Goal: Task Accomplishment & Management: Use online tool/utility

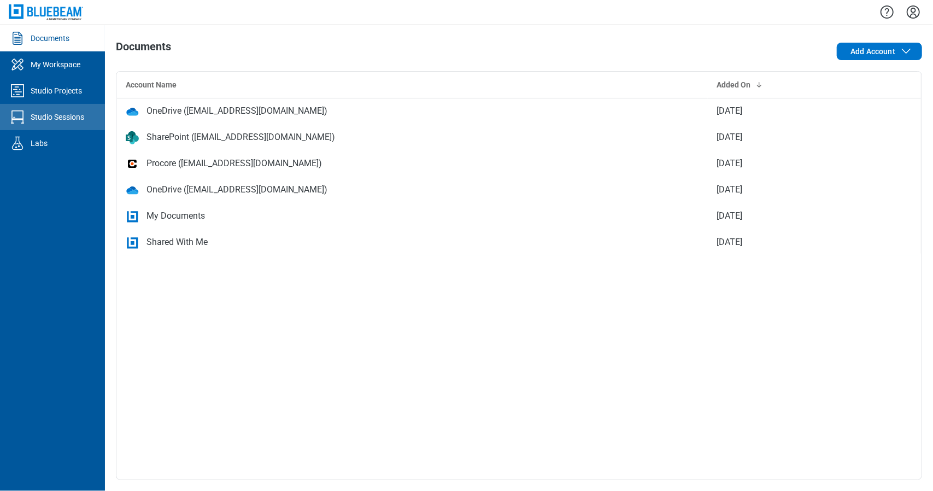
click at [97, 104] on link "Studio Sessions" at bounding box center [52, 117] width 105 height 26
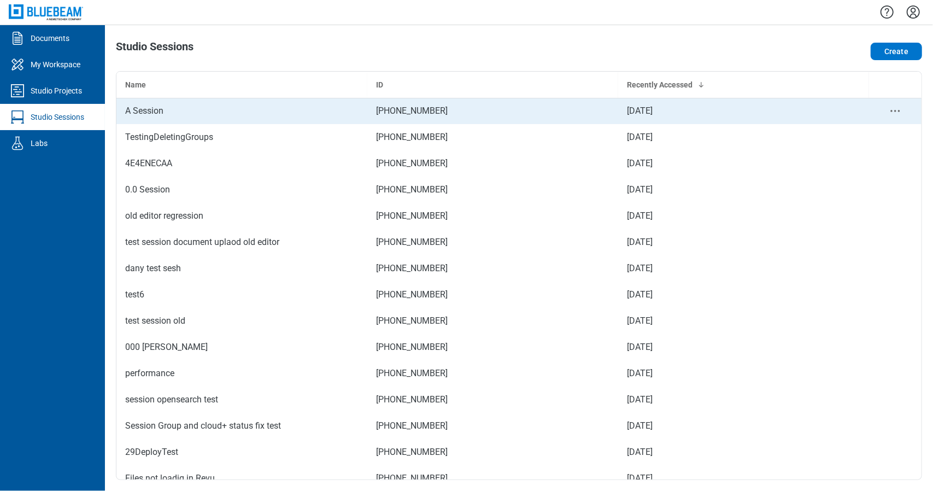
click at [175, 108] on div "A Session" at bounding box center [241, 110] width 233 height 13
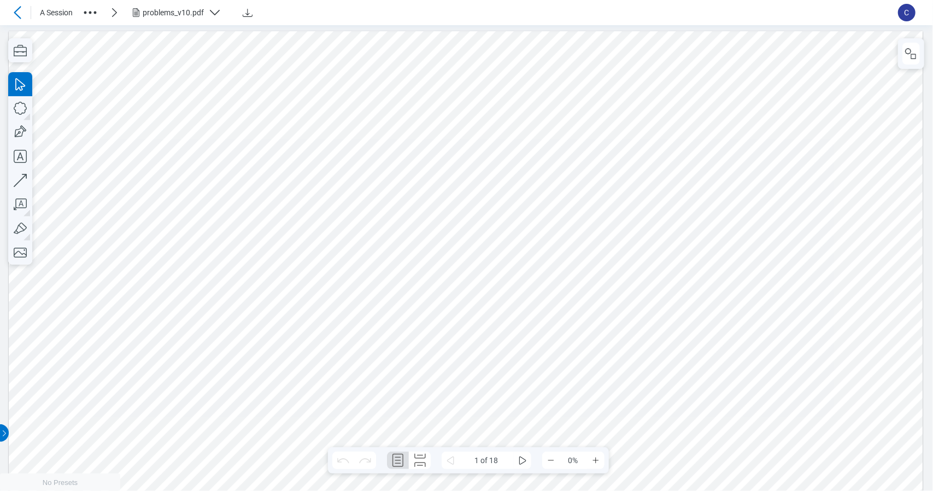
scroll to position [6, 0]
click at [21, 46] on icon "button" at bounding box center [20, 50] width 13 height 11
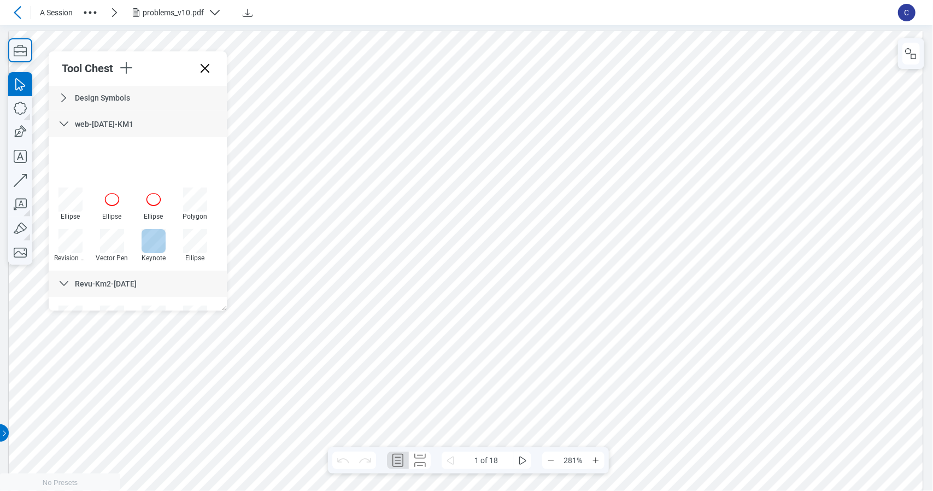
scroll to position [172, 0]
click at [134, 127] on div "web-[DATE]-KM1" at bounding box center [138, 124] width 178 height 26
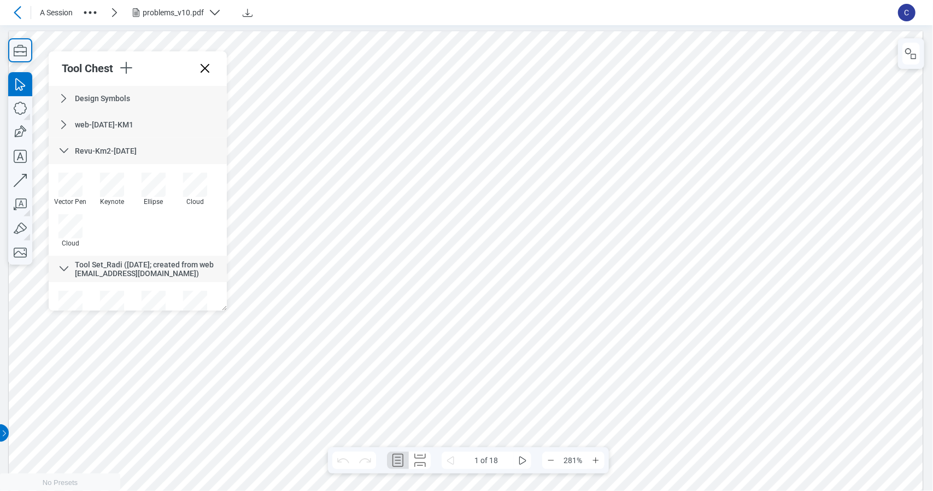
click at [120, 148] on span "Revu-Km2-[DATE]" at bounding box center [106, 150] width 62 height 9
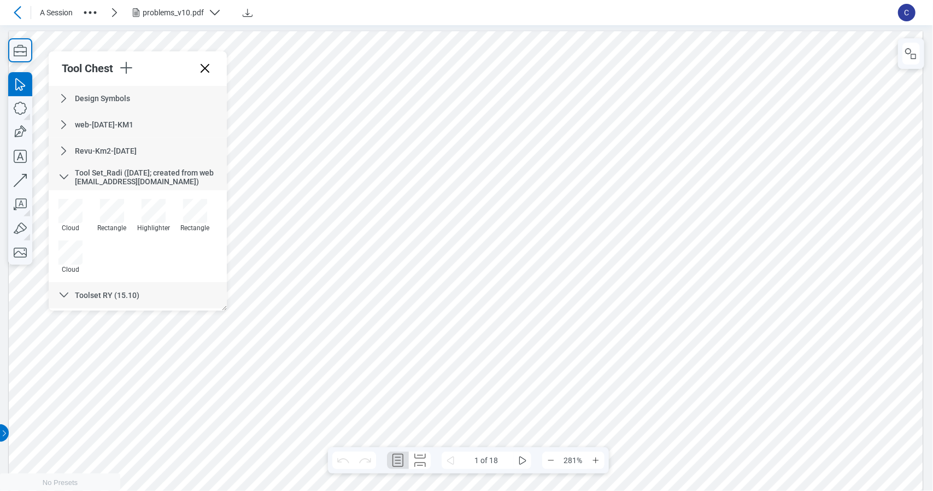
click at [148, 180] on span "Tool Set_Radi ([DATE]; created from web [EMAIL_ADDRESS][DOMAIN_NAME])" at bounding box center [144, 176] width 139 height 17
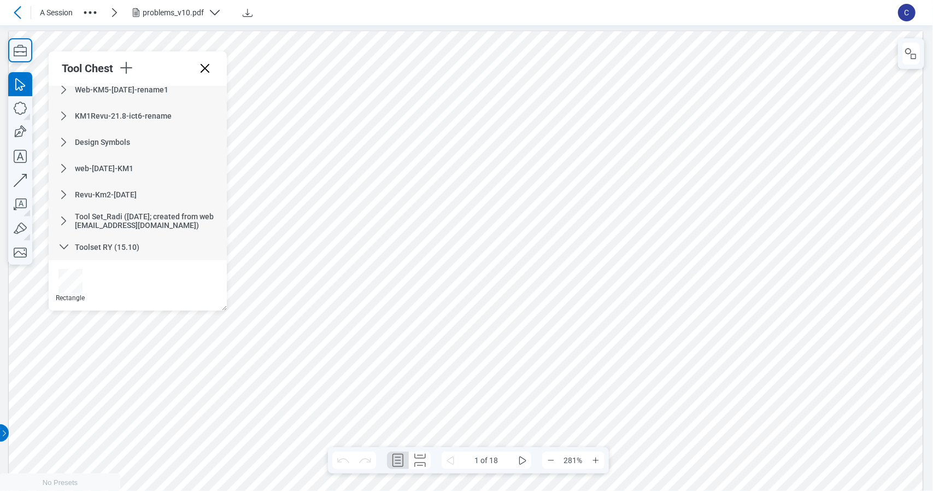
click at [67, 244] on icon at bounding box center [63, 246] width 13 height 13
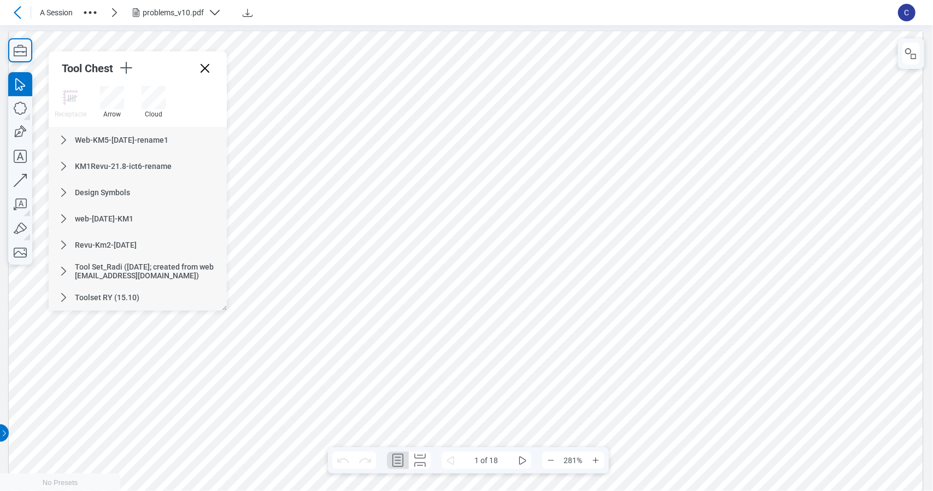
scroll to position [78, 0]
click at [127, 76] on icon "button" at bounding box center [125, 67] width 17 height 17
click at [164, 111] on li "Create Tool Set" at bounding box center [199, 100] width 126 height 31
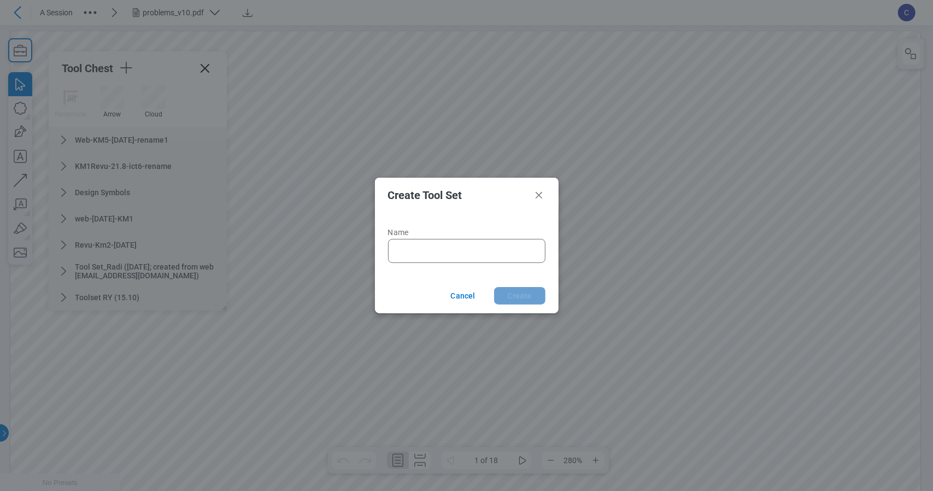
type input "*"
type input "***"
click at [541, 194] on icon "Close" at bounding box center [538, 194] width 13 height 13
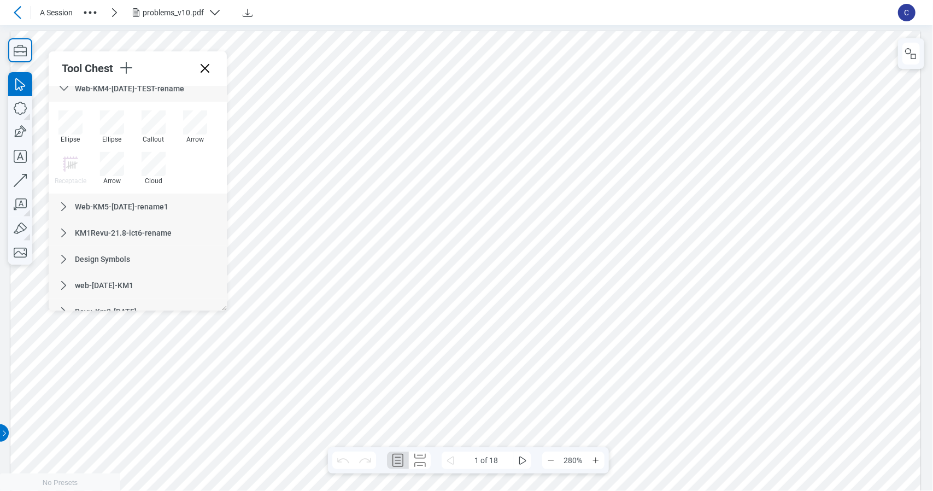
scroll to position [0, 0]
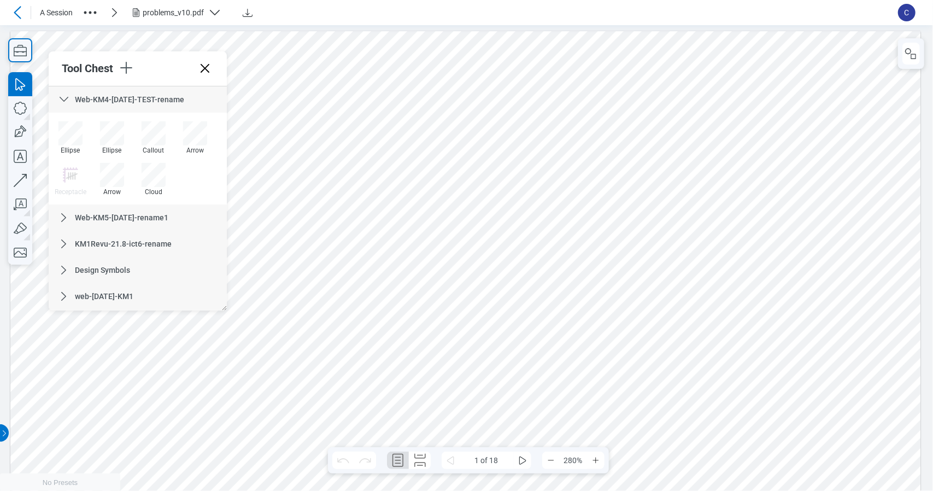
click at [66, 102] on icon at bounding box center [63, 99] width 13 height 13
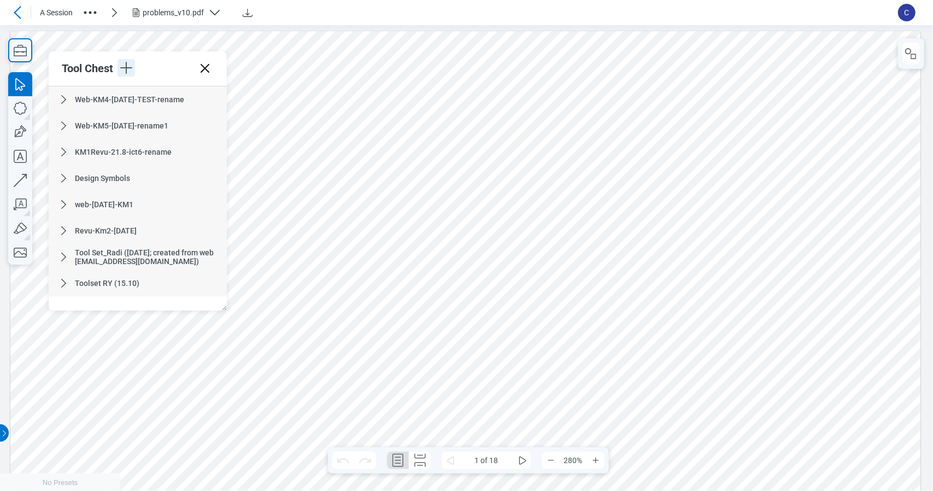
click at [122, 72] on icon "button" at bounding box center [125, 67] width 17 height 17
click at [183, 102] on li "Create Tool Set" at bounding box center [199, 91] width 126 height 31
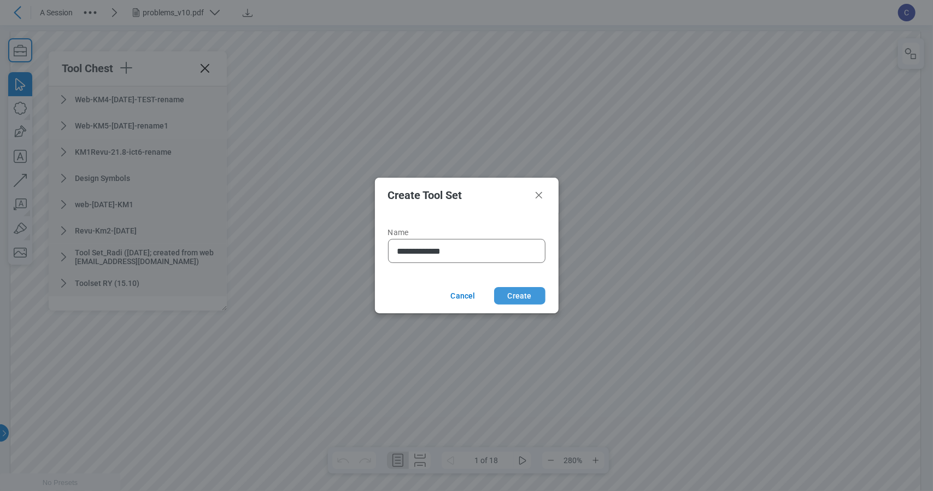
type input "**********"
click at [500, 289] on button "Create" at bounding box center [519, 295] width 51 height 17
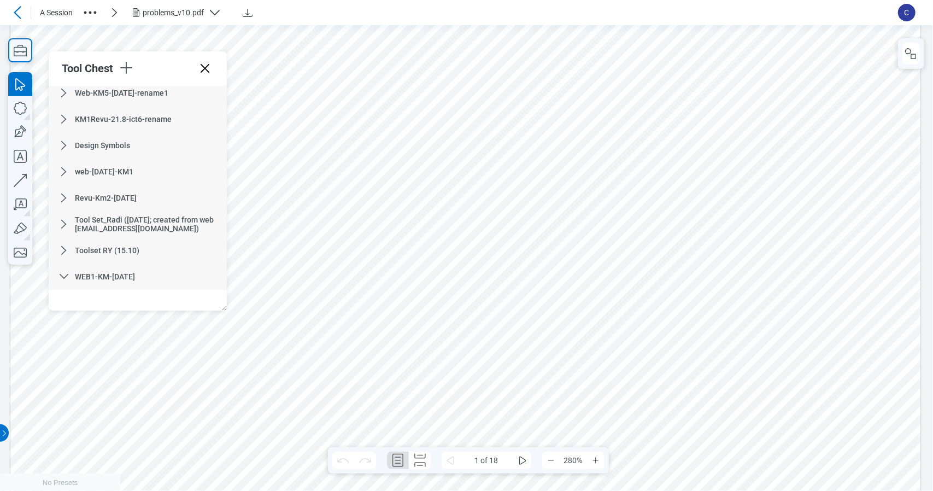
scroll to position [62, 0]
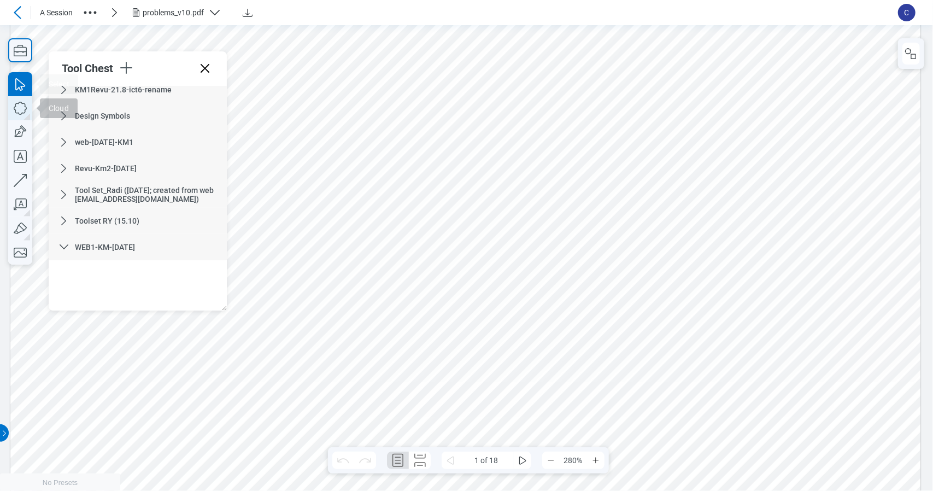
click at [25, 115] on icon "button" at bounding box center [20, 108] width 24 height 24
drag, startPoint x: 616, startPoint y: 186, endPoint x: 736, endPoint y: 310, distance: 172.3
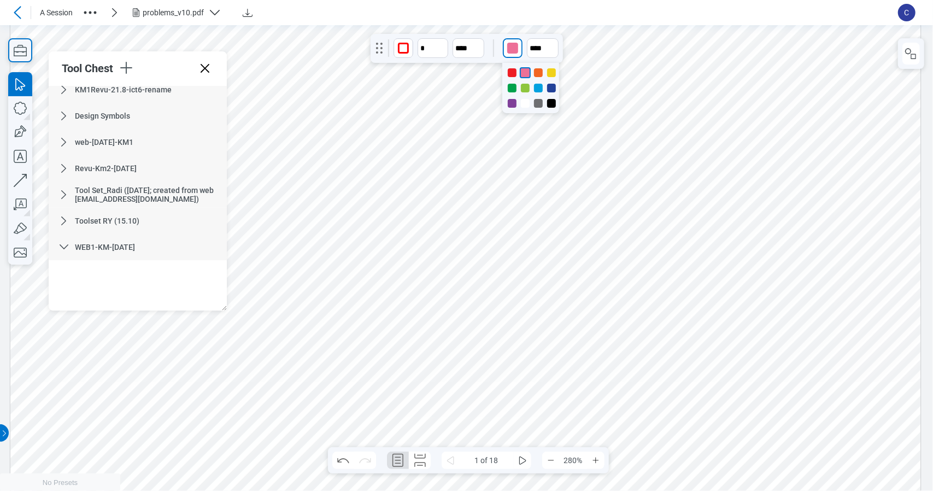
click at [510, 53] on div "button" at bounding box center [512, 48] width 11 height 11
click at [539, 99] on div at bounding box center [538, 103] width 9 height 9
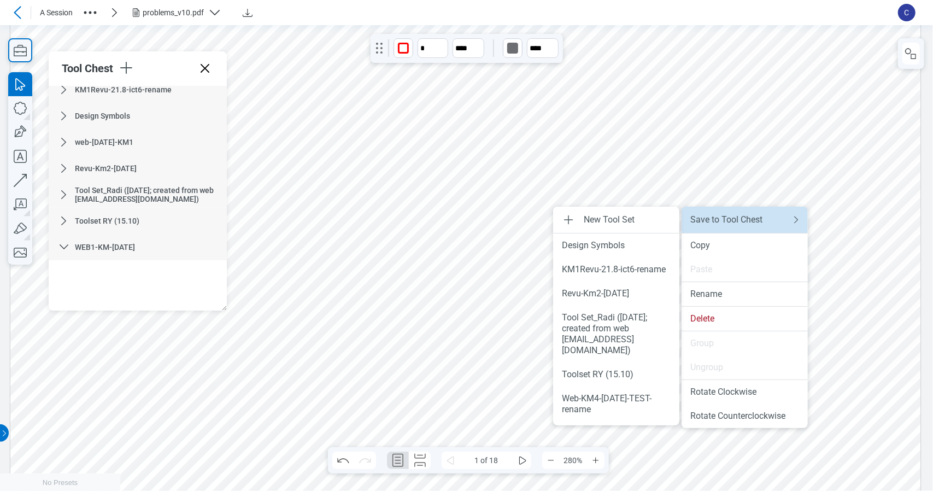
drag, startPoint x: 753, startPoint y: 225, endPoint x: 816, endPoint y: 209, distance: 65.5
click at [753, 225] on li "Save to Tool Chest" at bounding box center [744, 219] width 126 height 26
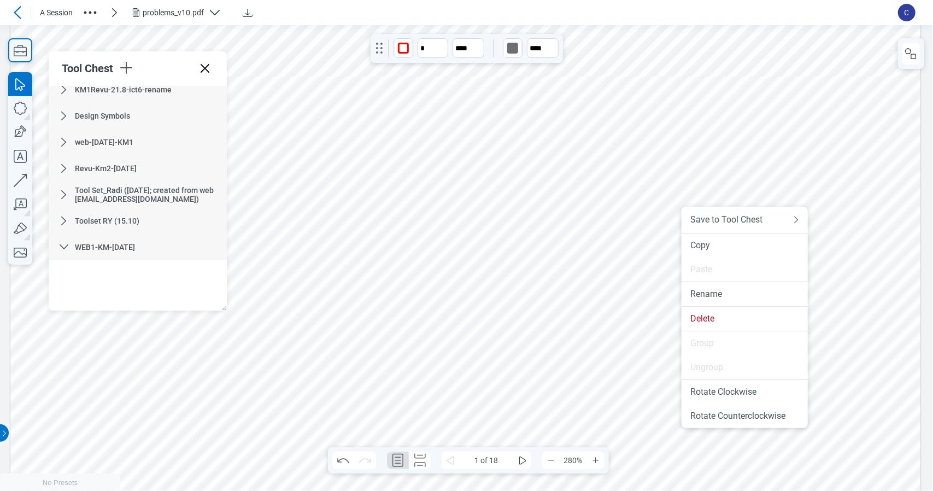
scroll to position [273, 0]
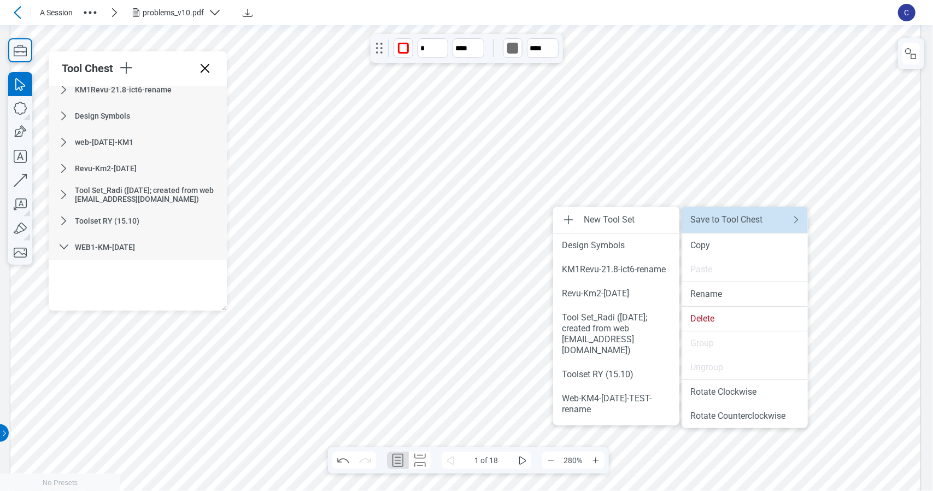
click at [767, 217] on div "Save to Tool Chest" at bounding box center [733, 219] width 87 height 11
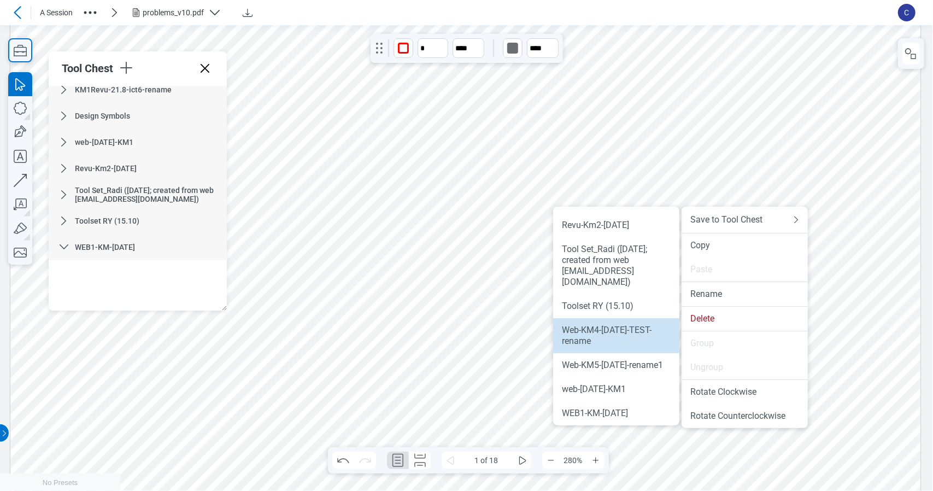
scroll to position [79, 0]
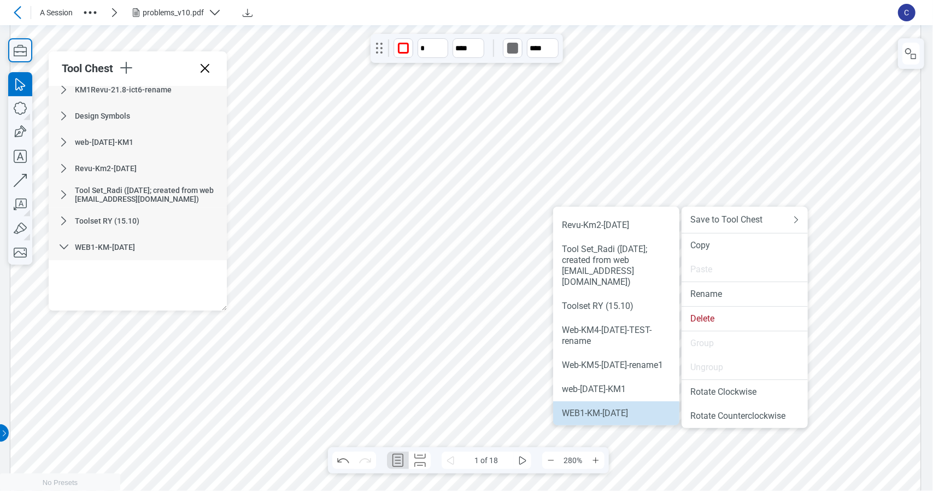
click at [624, 416] on div "WEB1-KM-[DATE]" at bounding box center [616, 413] width 109 height 11
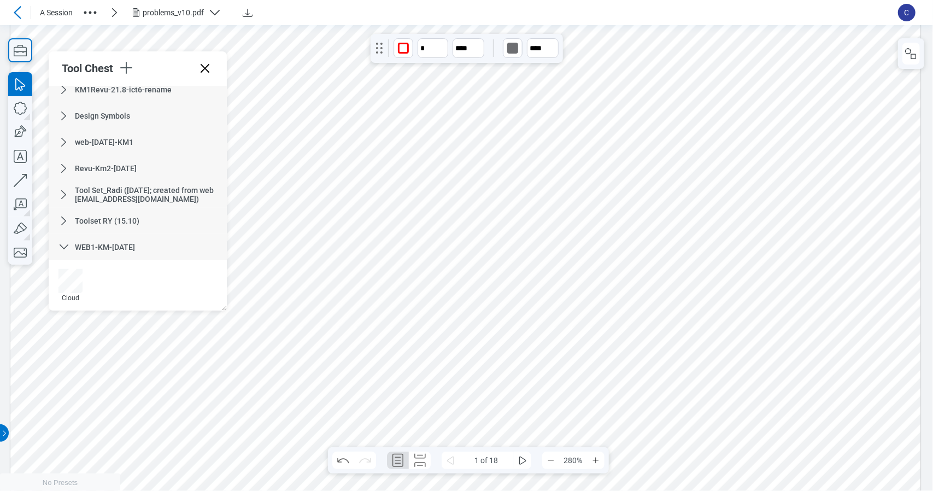
click at [573, 311] on div at bounding box center [465, 401] width 910 height 1288
click at [607, 341] on div at bounding box center [465, 401] width 910 height 1288
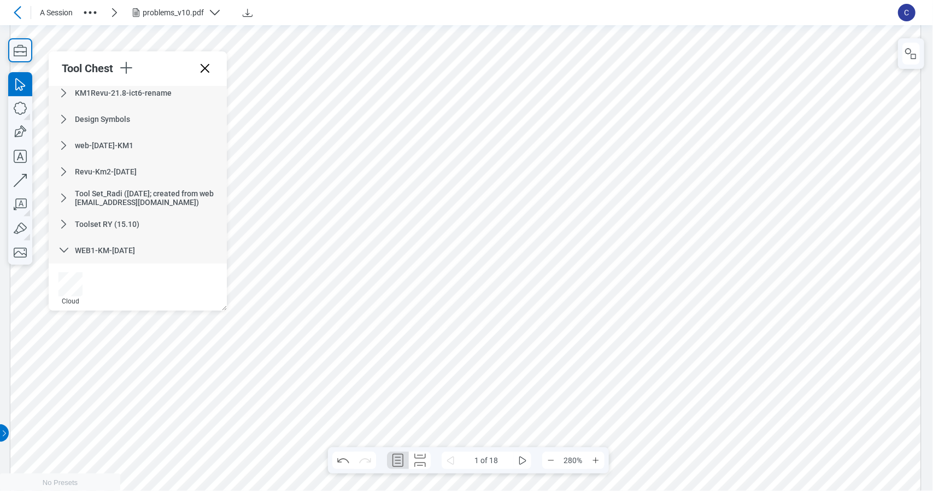
scroll to position [62, 0]
click at [70, 244] on icon at bounding box center [63, 246] width 13 height 13
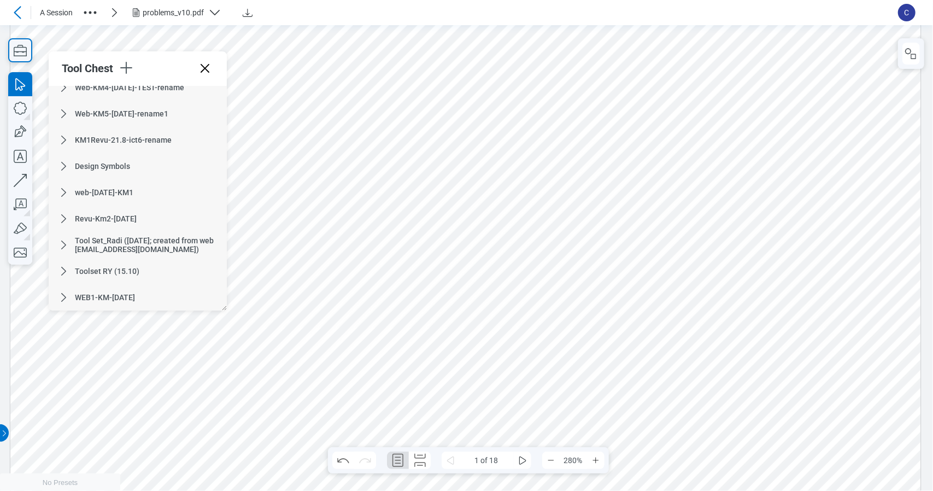
scroll to position [0, 0]
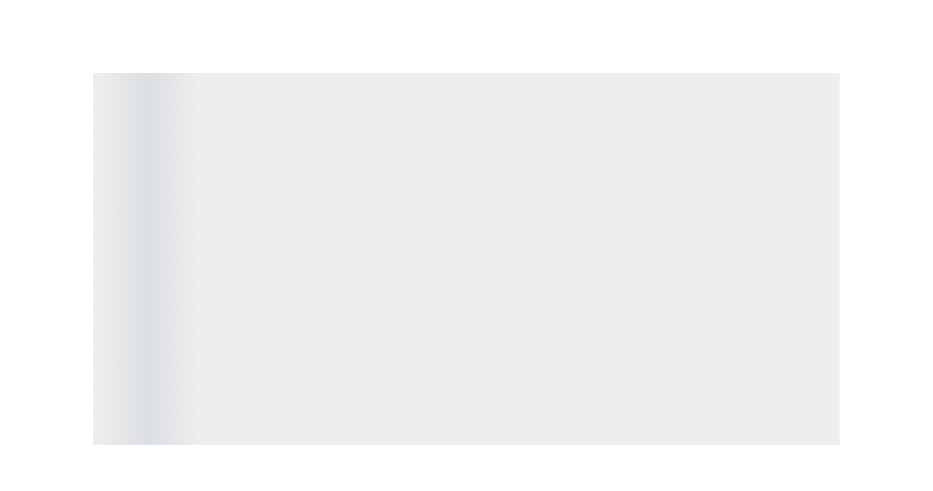
scroll to position [6, 0]
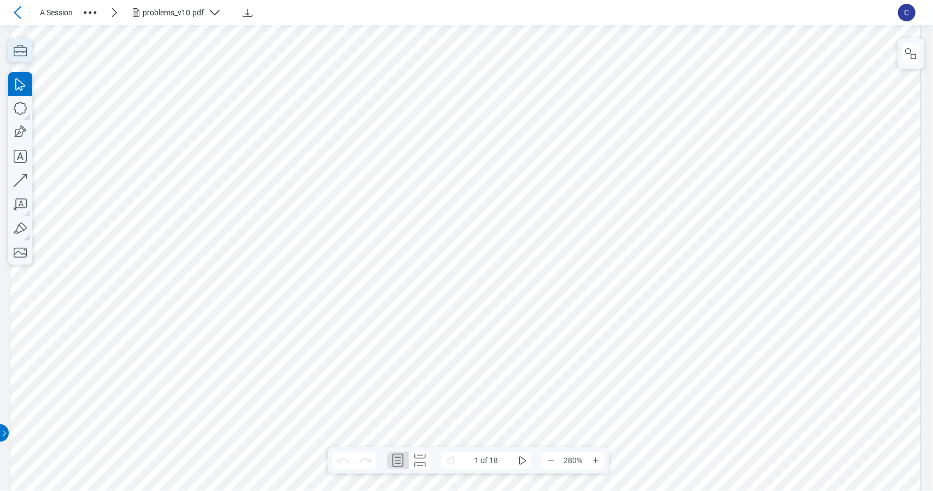
click at [15, 53] on icon "button" at bounding box center [20, 50] width 24 height 24
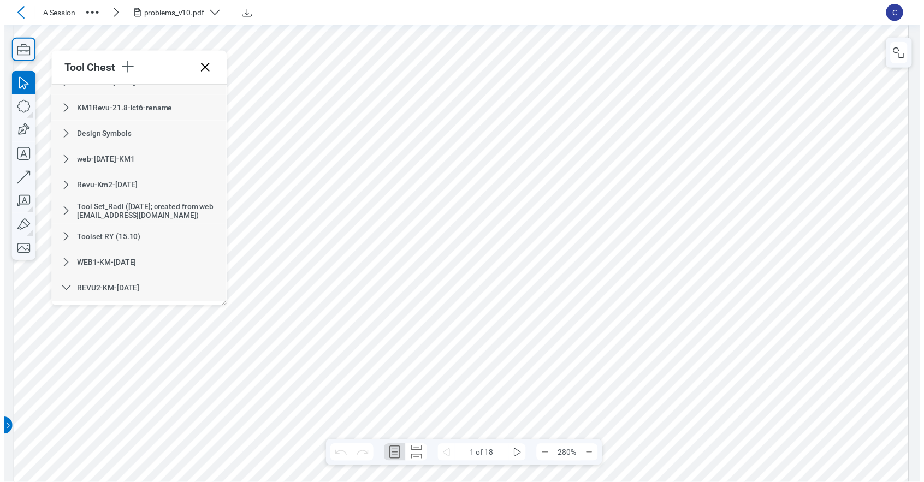
scroll to position [88, 0]
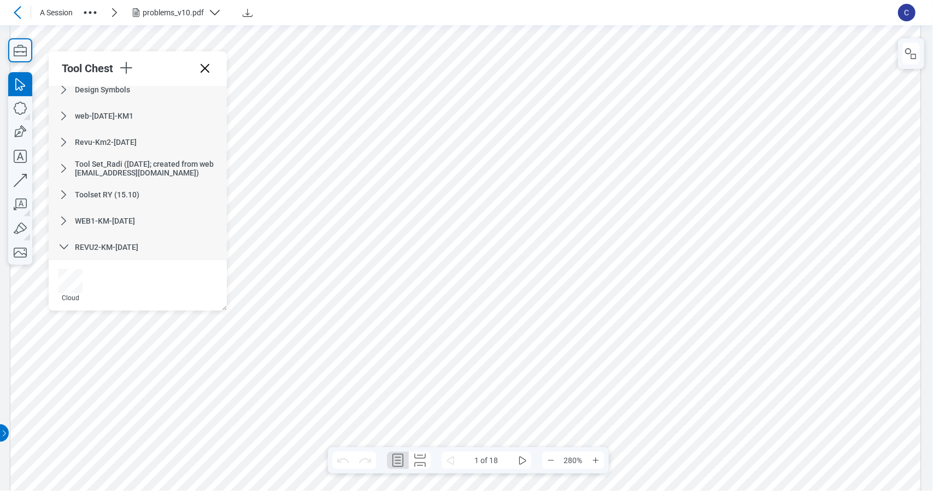
click at [88, 226] on div "WEB1-KM-[DATE]" at bounding box center [138, 221] width 178 height 26
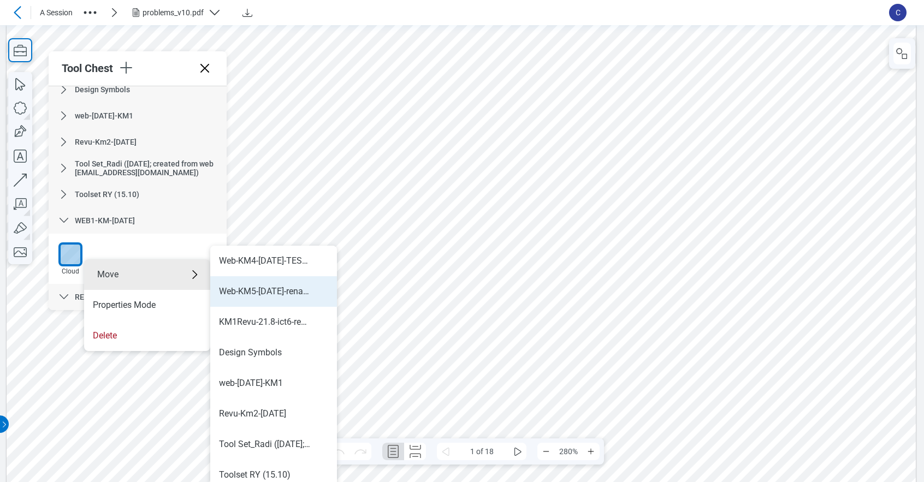
scroll to position [8, 0]
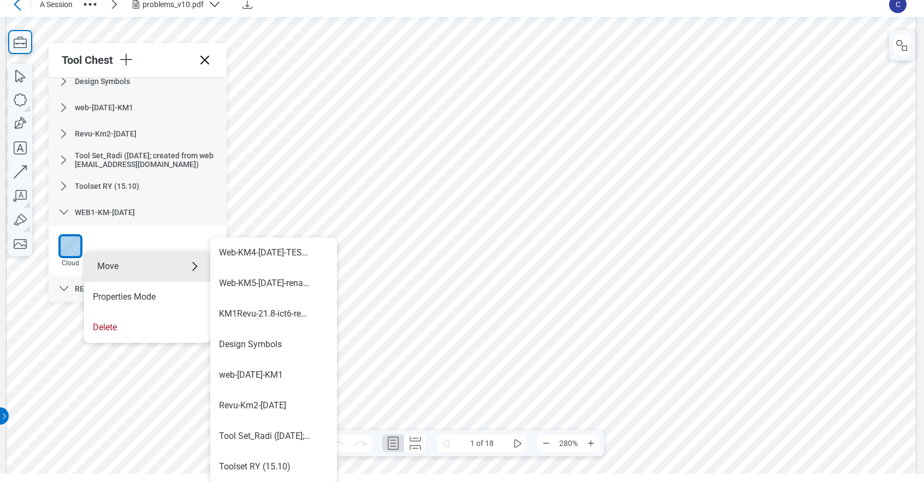
drag, startPoint x: 398, startPoint y: 282, endPoint x: 396, endPoint y: 275, distance: 7.3
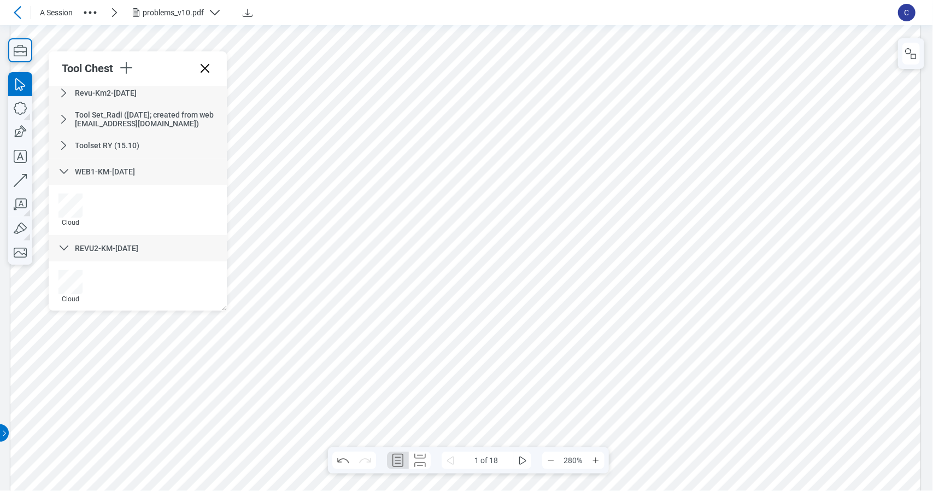
scroll to position [139, 0]
click at [153, 251] on div "REVU2-KM-oct15" at bounding box center [138, 247] width 178 height 26
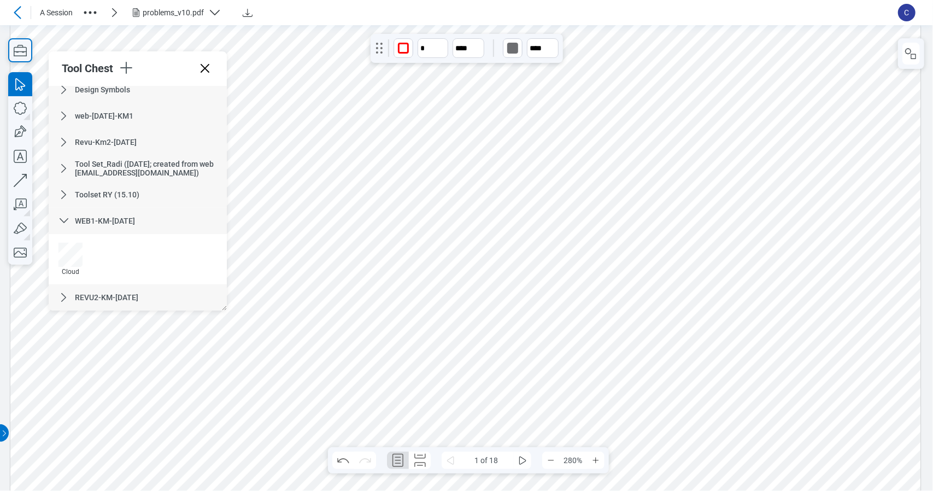
scroll to position [88, 0]
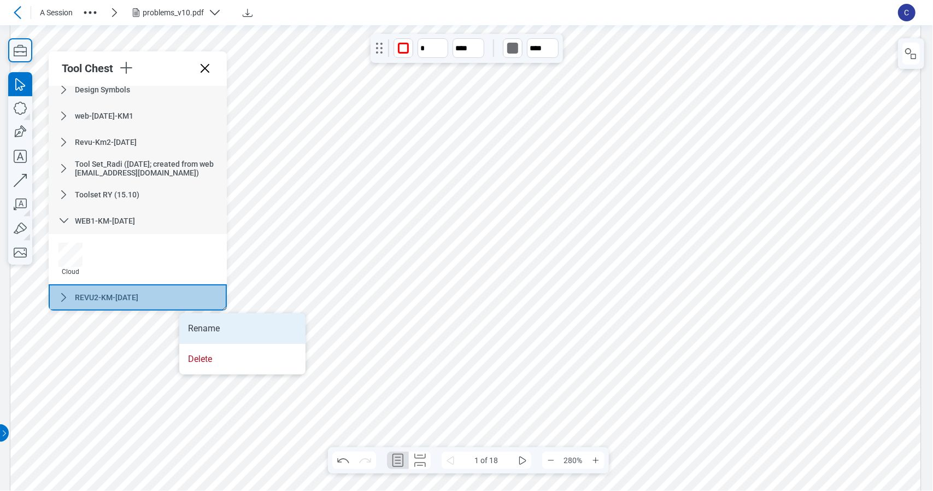
click at [213, 320] on li "Rename" at bounding box center [242, 328] width 126 height 31
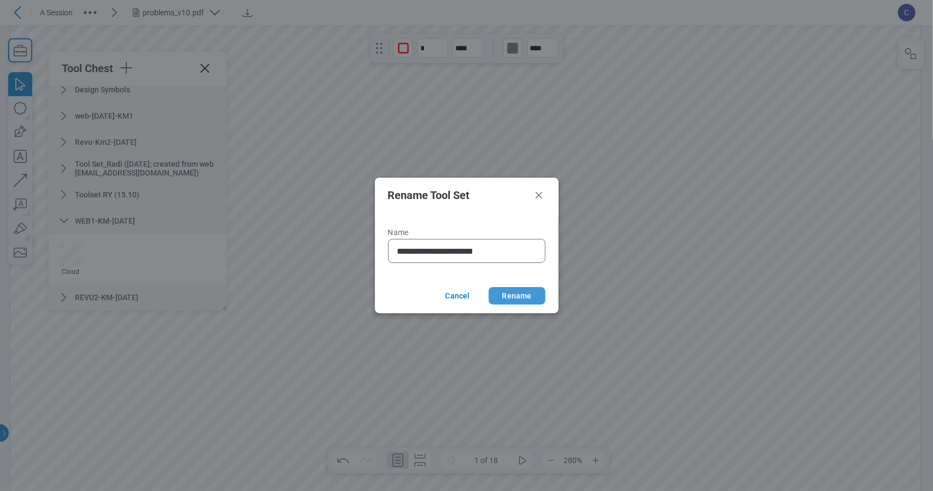
type input "**********"
click at [530, 290] on button "Rename" at bounding box center [516, 295] width 57 height 17
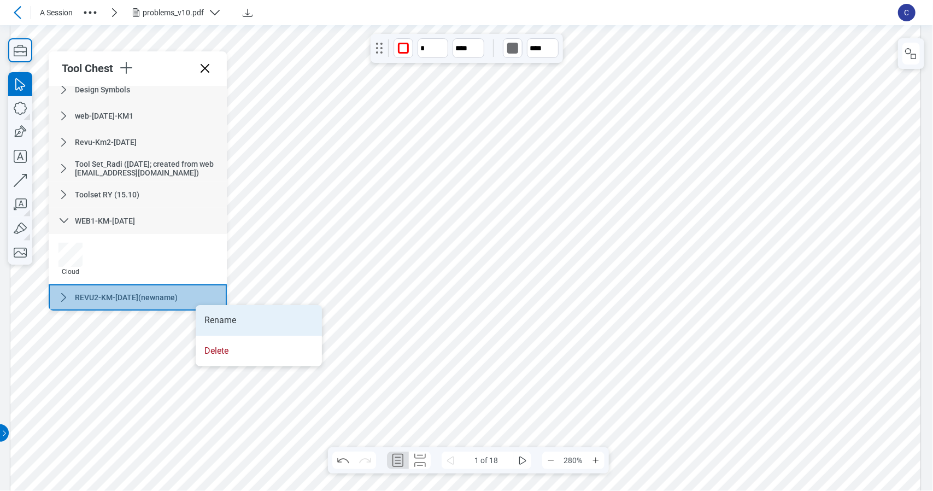
click at [229, 317] on li "Rename" at bounding box center [259, 320] width 126 height 31
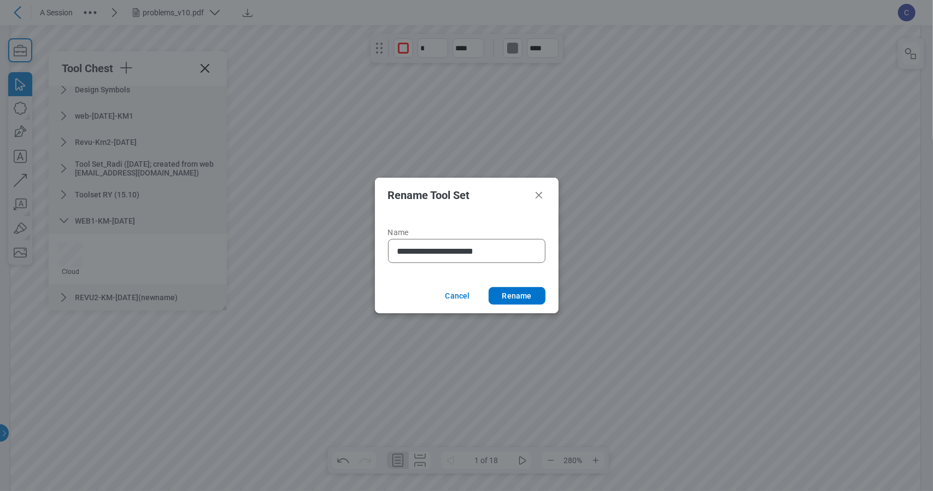
click at [516, 250] on input "**********" at bounding box center [468, 250] width 143 height 13
type input "**********"
drag, startPoint x: 520, startPoint y: 299, endPoint x: 550, endPoint y: 308, distance: 30.9
click at [520, 299] on button "Rename" at bounding box center [516, 295] width 57 height 17
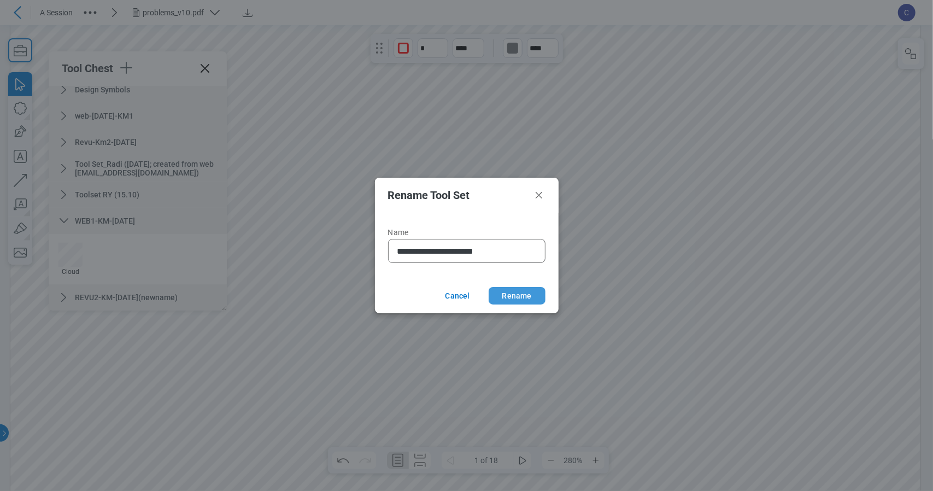
scroll to position [0, 0]
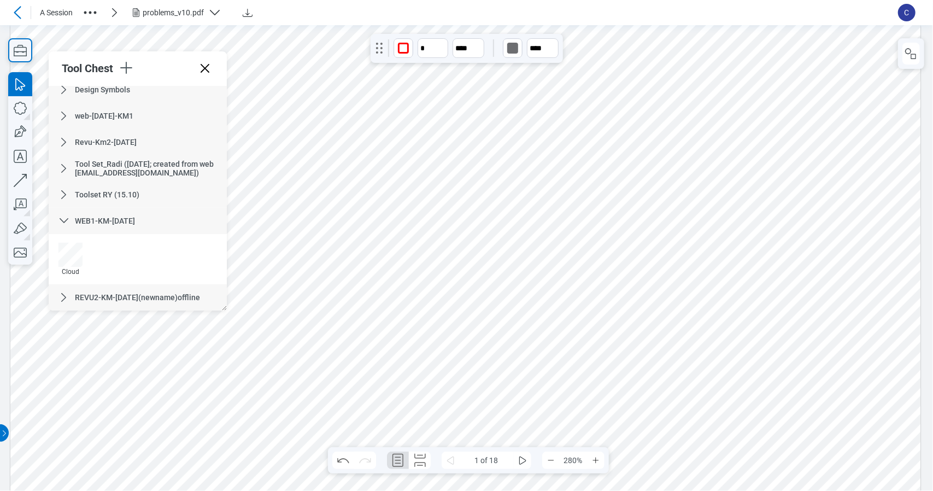
drag, startPoint x: 646, startPoint y: 365, endPoint x: 697, endPoint y: 395, distance: 59.2
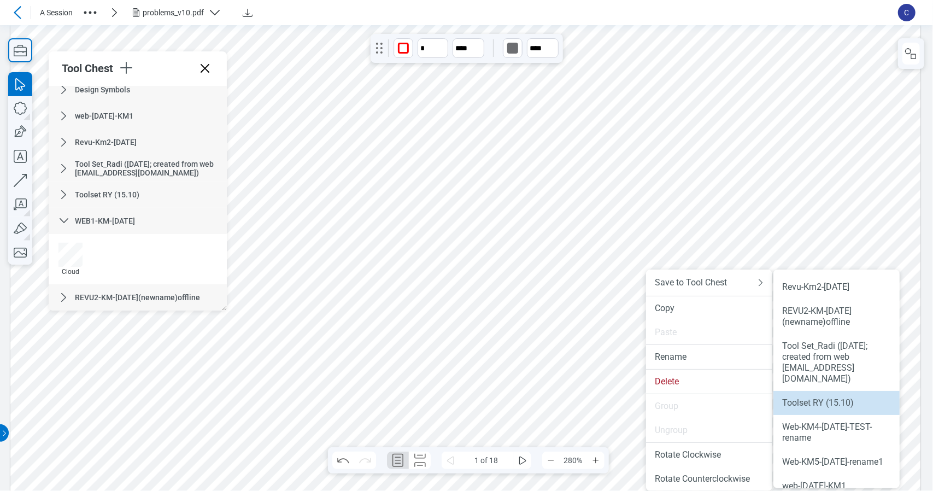
scroll to position [114, 0]
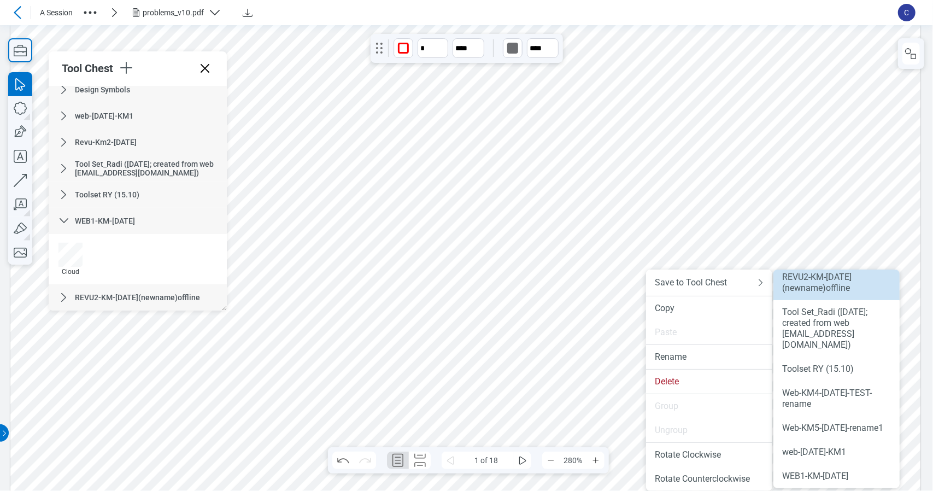
drag, startPoint x: 831, startPoint y: 275, endPoint x: 434, endPoint y: 416, distance: 421.8
click at [831, 275] on div "REVU2-KM-oct15(newname)offline" at bounding box center [836, 283] width 109 height 22
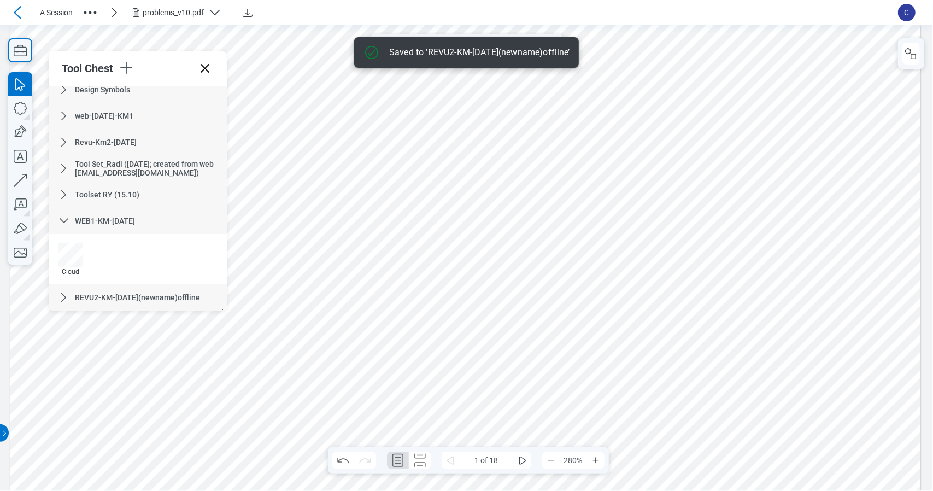
scroll to position [115, 0]
click at [64, 297] on icon at bounding box center [63, 297] width 13 height 13
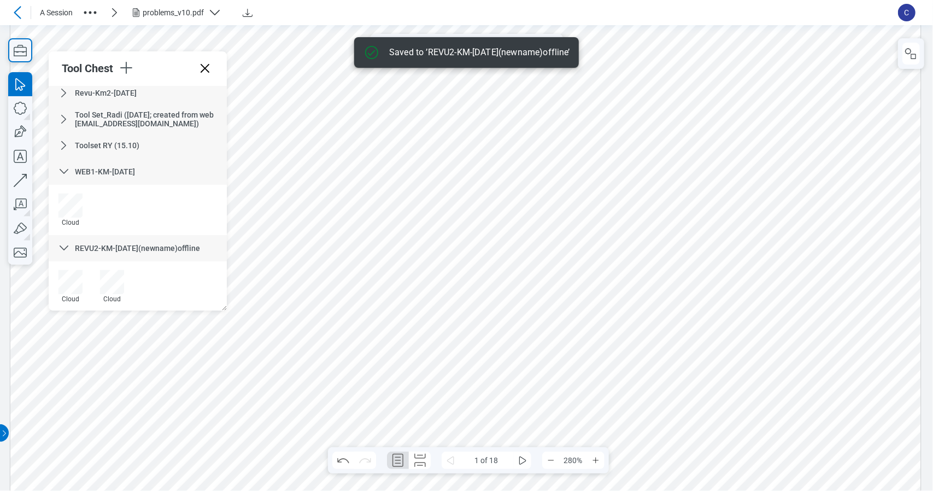
scroll to position [139, 0]
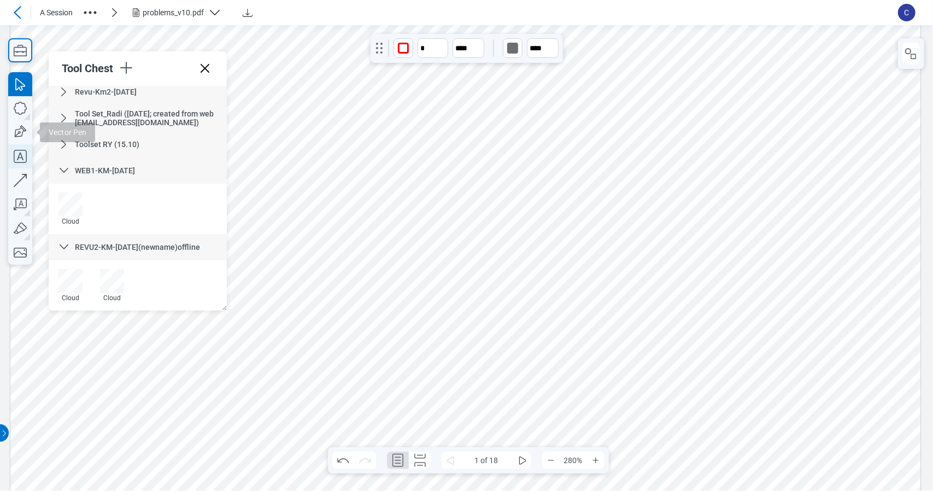
click at [23, 156] on icon "button" at bounding box center [20, 156] width 24 height 24
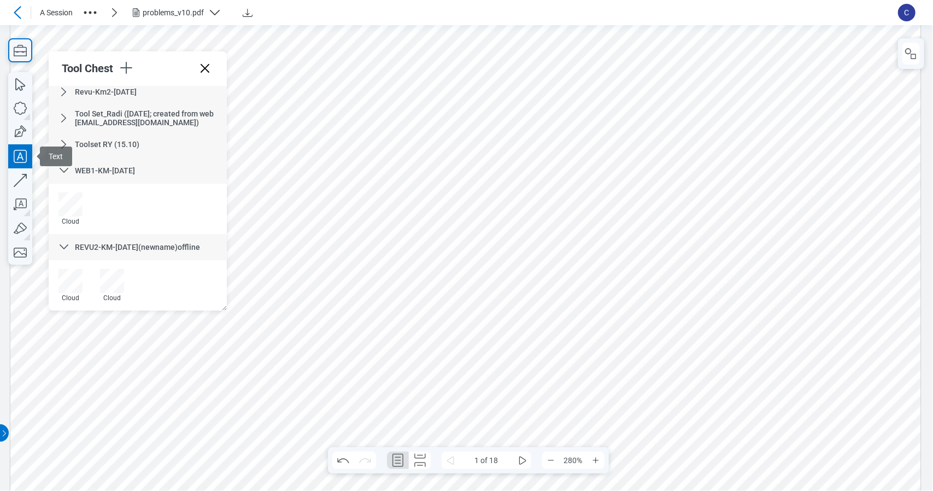
drag, startPoint x: 503, startPoint y: 349, endPoint x: 742, endPoint y: 391, distance: 242.3
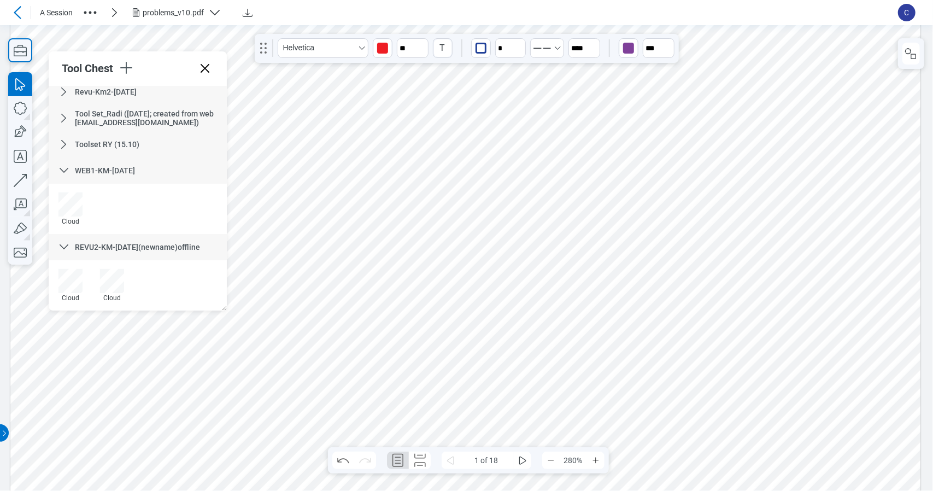
drag, startPoint x: 579, startPoint y: 384, endPoint x: 666, endPoint y: 415, distance: 92.8
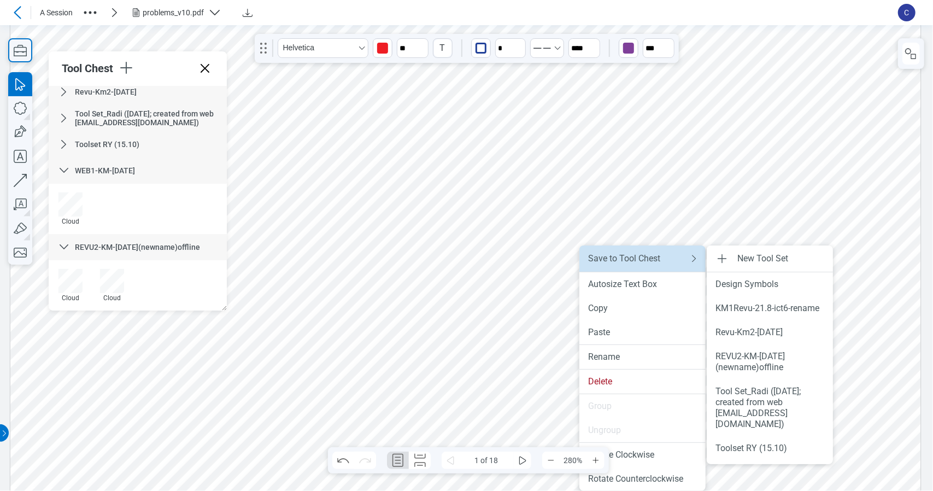
click at [639, 262] on div "Save to Tool Chest" at bounding box center [631, 258] width 87 height 11
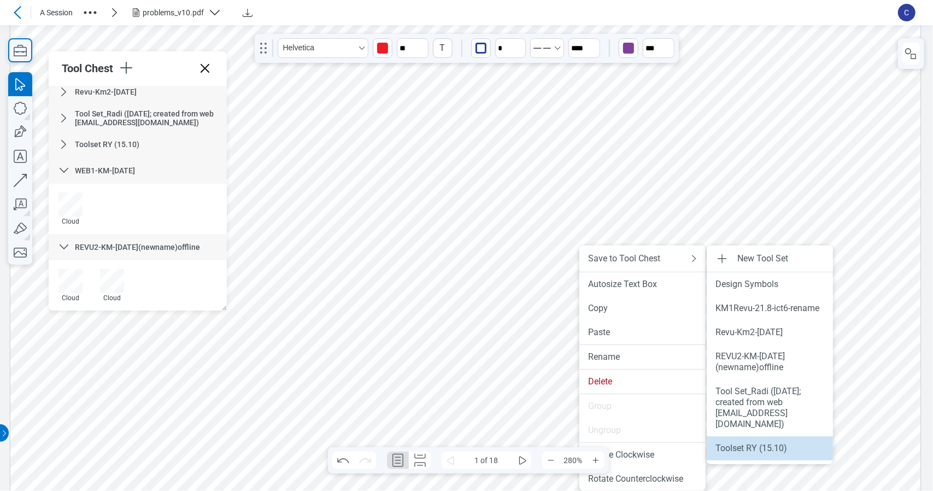
scroll to position [114, 0]
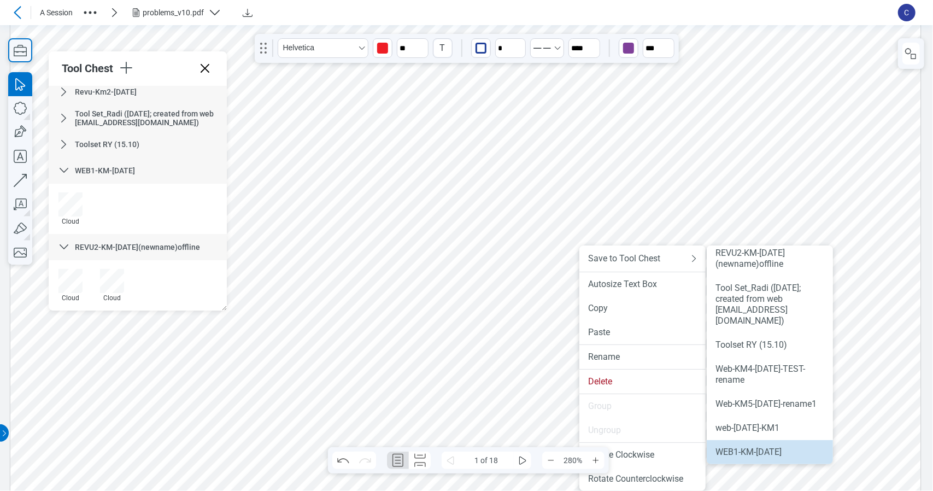
click at [782, 446] on div "WEB1-KM-[DATE]" at bounding box center [769, 451] width 109 height 11
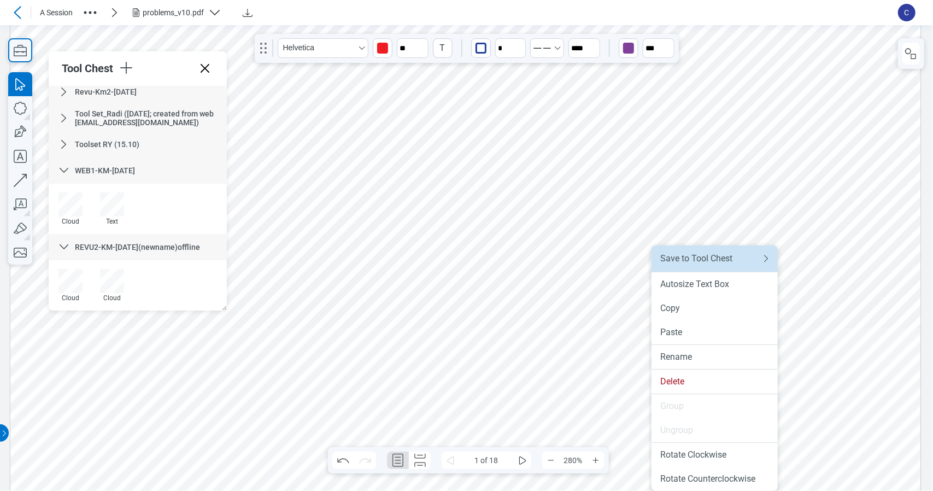
scroll to position [279, 0]
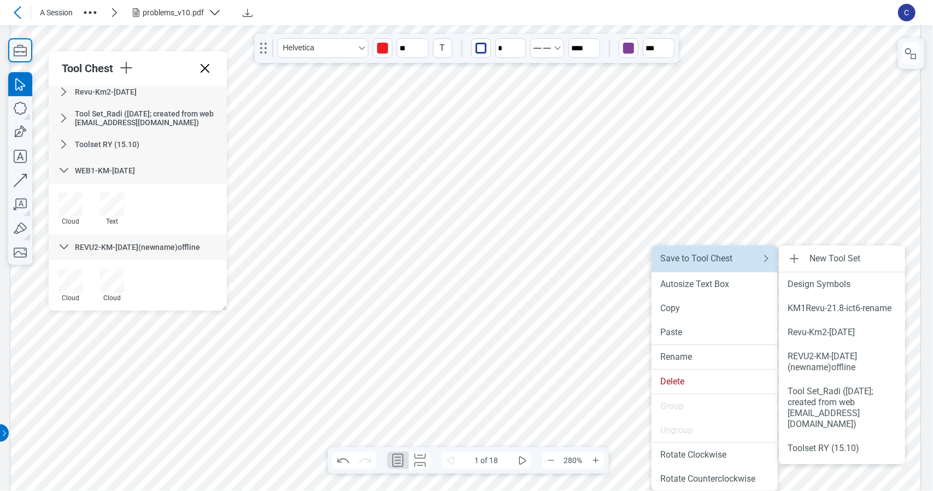
click at [704, 255] on div "Save to Tool Chest" at bounding box center [703, 258] width 87 height 11
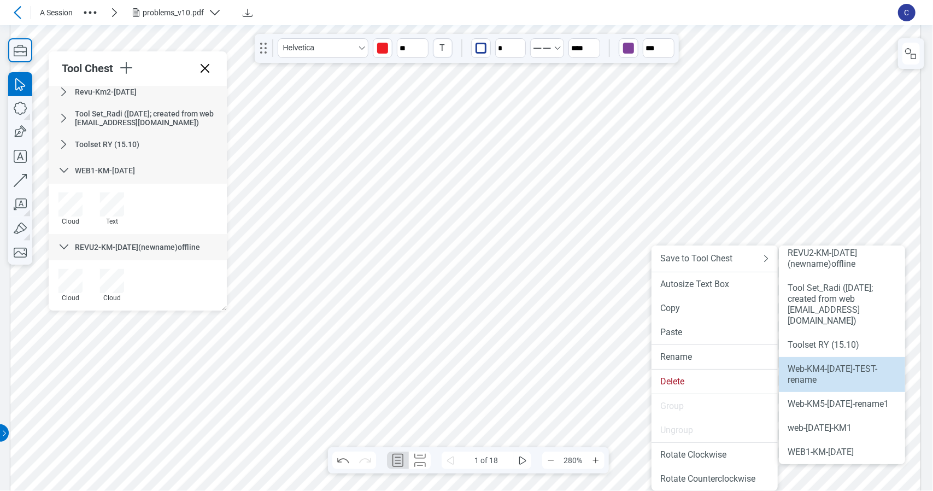
scroll to position [114, 0]
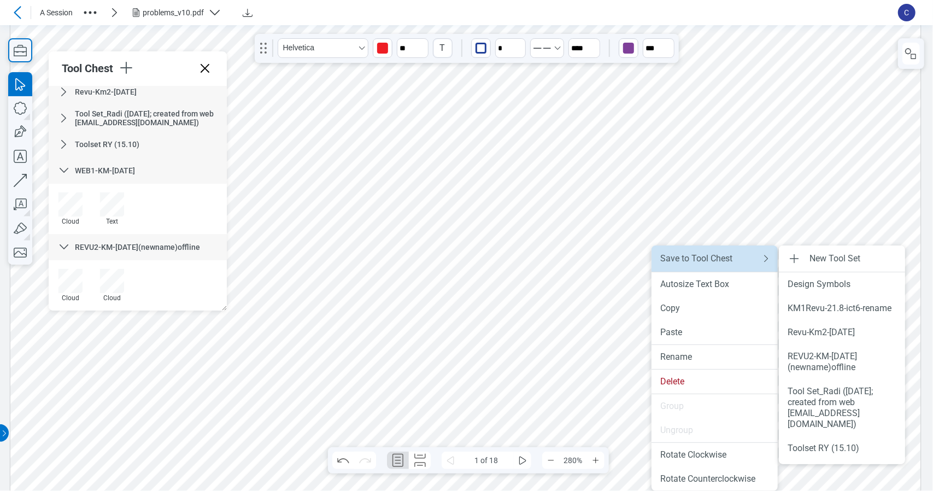
click at [745, 261] on div "Save to Tool Chest" at bounding box center [703, 258] width 87 height 11
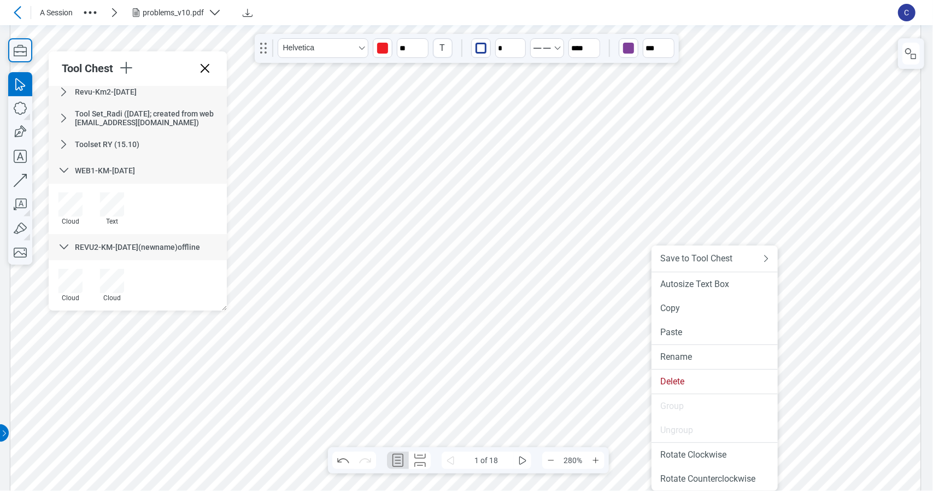
click at [542, 403] on div at bounding box center [465, 395] width 910 height 1288
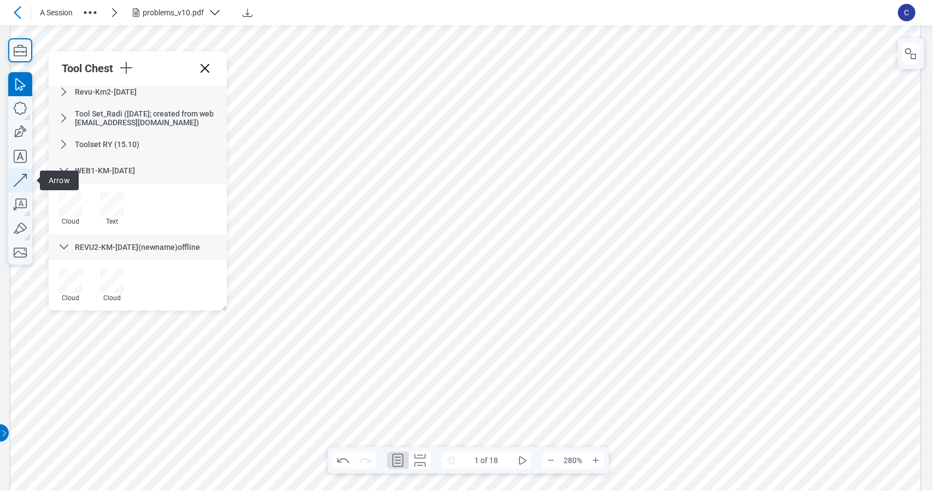
click at [15, 180] on icon "button" at bounding box center [20, 180] width 24 height 24
drag, startPoint x: 542, startPoint y: 301, endPoint x: 565, endPoint y: 435, distance: 135.7
click at [565, 435] on div at bounding box center [465, 395] width 910 height 1288
click at [674, 411] on div at bounding box center [465, 395] width 910 height 1288
click at [551, 401] on div at bounding box center [465, 395] width 910 height 1288
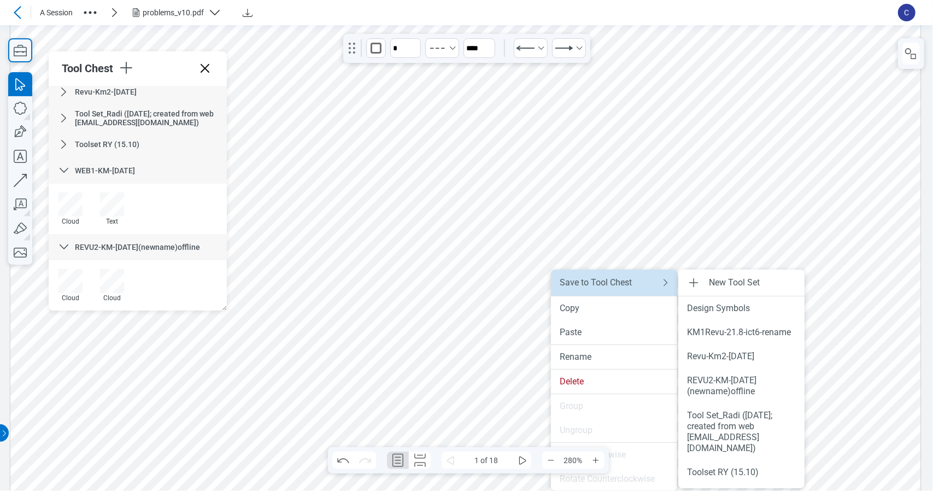
click at [625, 288] on li "Save to Tool Chest" at bounding box center [614, 282] width 126 height 26
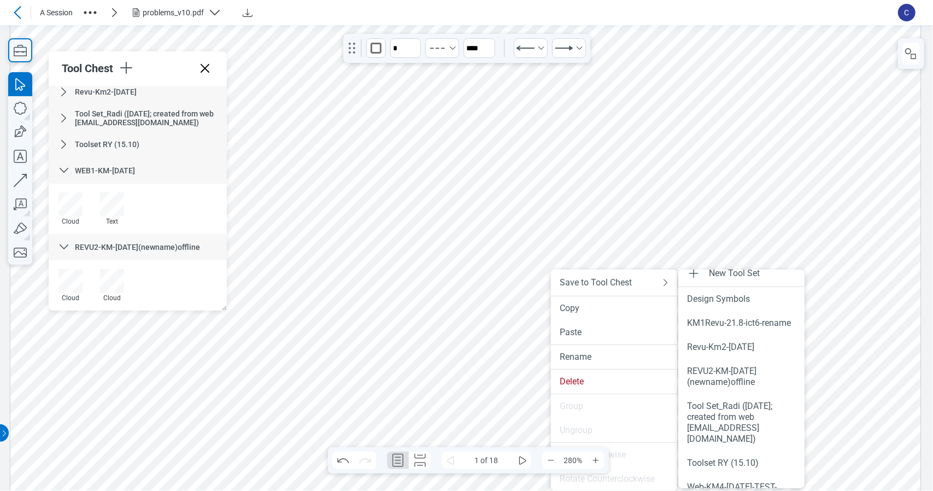
scroll to position [0, 0]
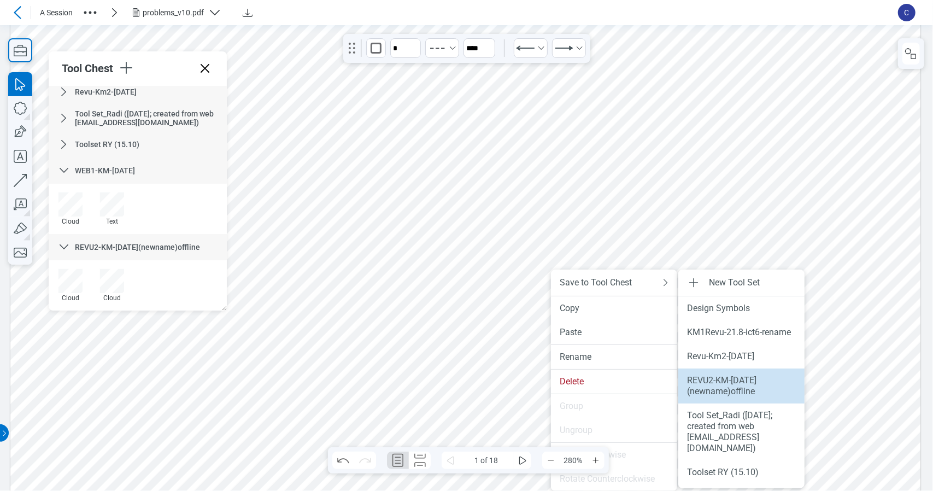
click at [765, 397] on div "REVU2-KM-oct15(newname)offline" at bounding box center [741, 386] width 109 height 22
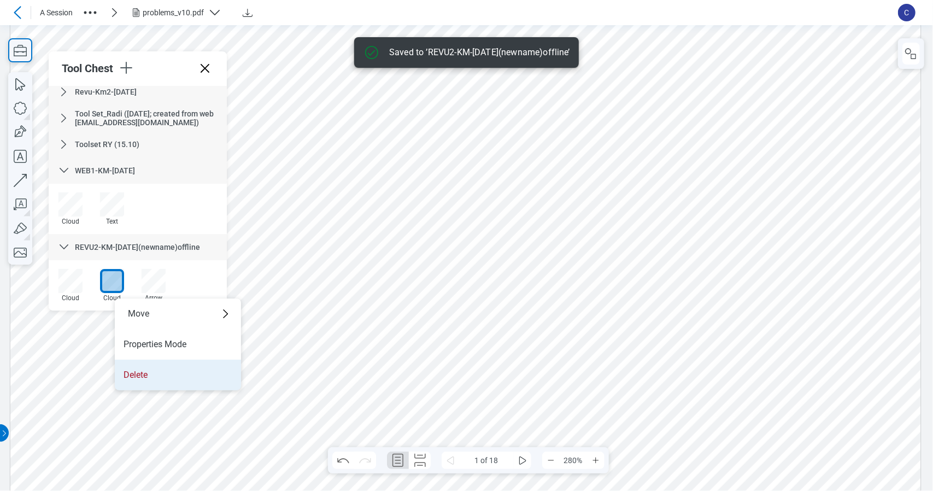
click at [176, 367] on li "Delete" at bounding box center [178, 374] width 126 height 31
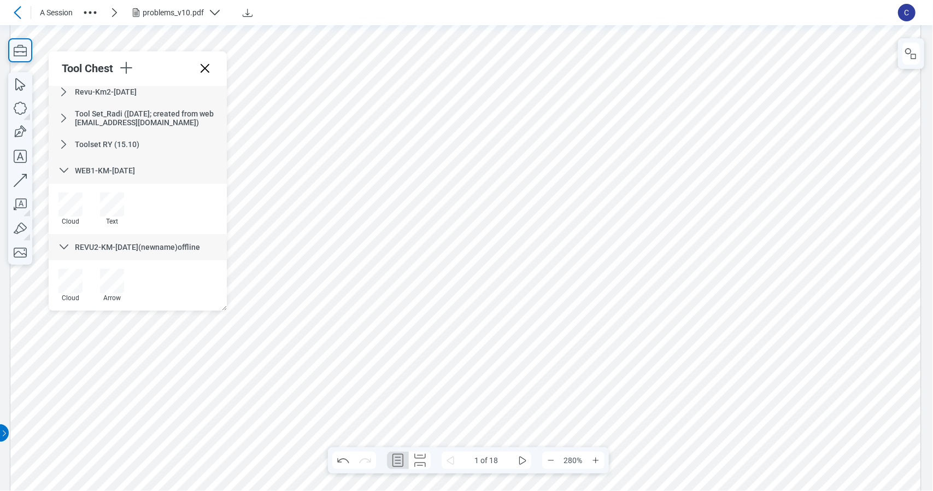
click at [736, 363] on div at bounding box center [465, 395] width 910 height 1288
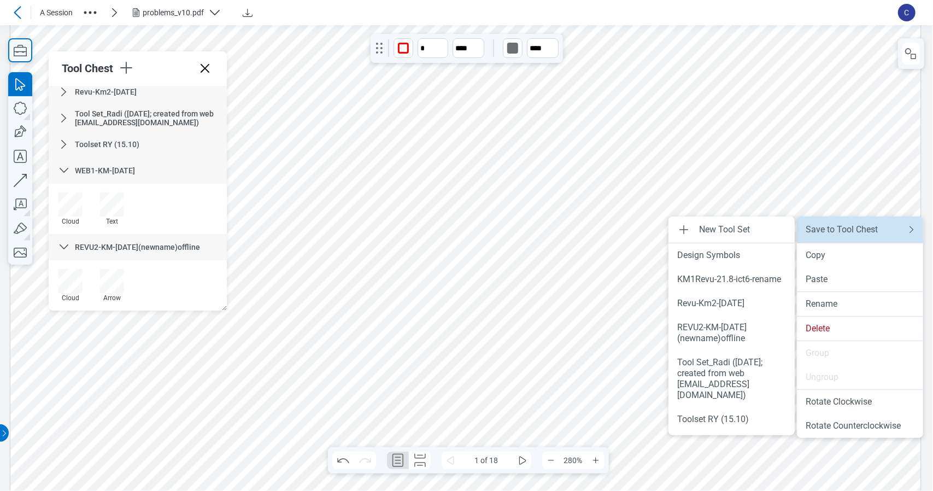
click at [824, 239] on li "Save to Tool Chest" at bounding box center [859, 229] width 126 height 26
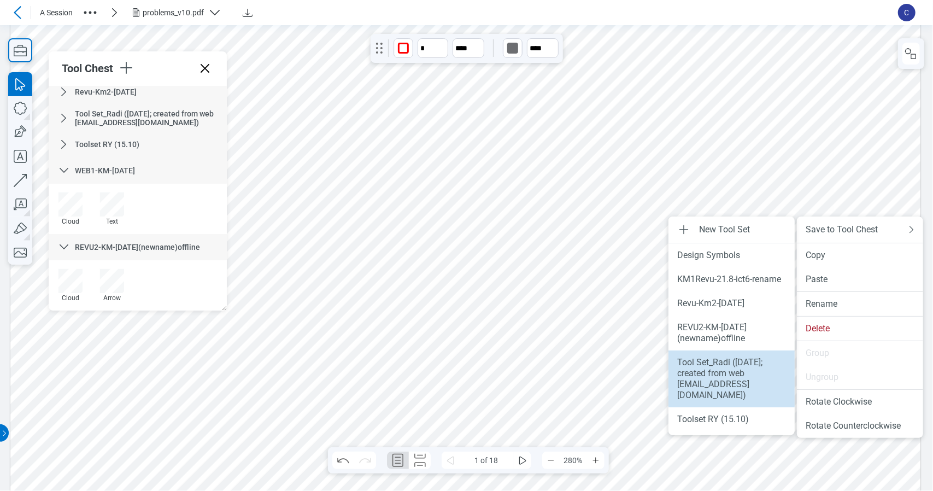
scroll to position [114, 0]
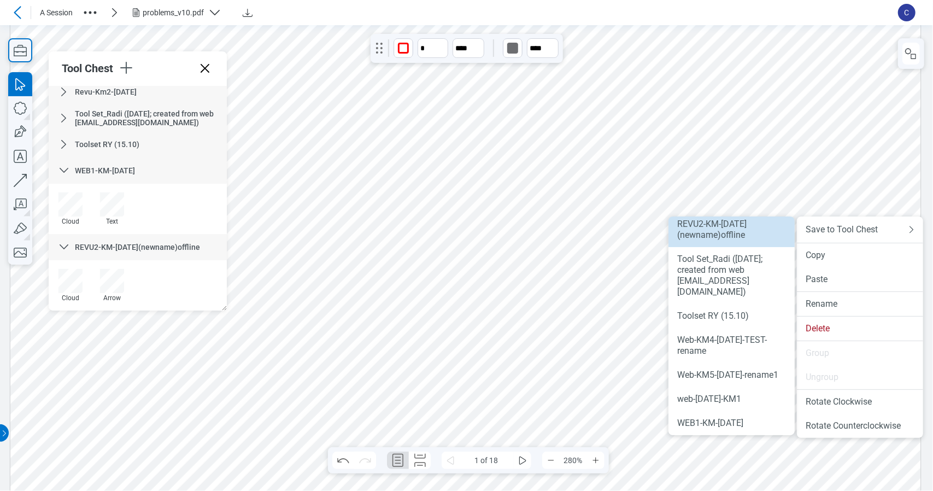
click at [741, 235] on div "REVU2-KM-oct15(newname)offline" at bounding box center [731, 230] width 109 height 22
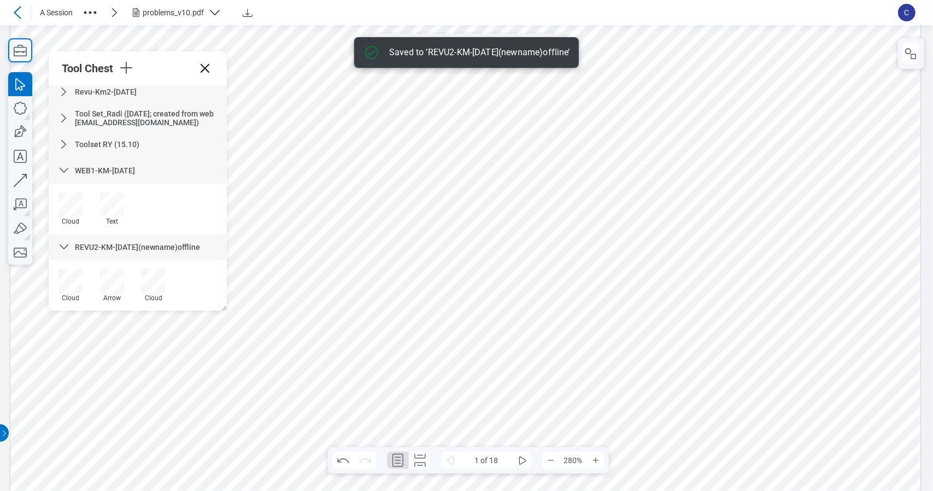
drag, startPoint x: 782, startPoint y: 236, endPoint x: 813, endPoint y: 294, distance: 66.0
click at [813, 294] on div at bounding box center [465, 395] width 910 height 1288
click at [712, 355] on div at bounding box center [465, 395] width 910 height 1288
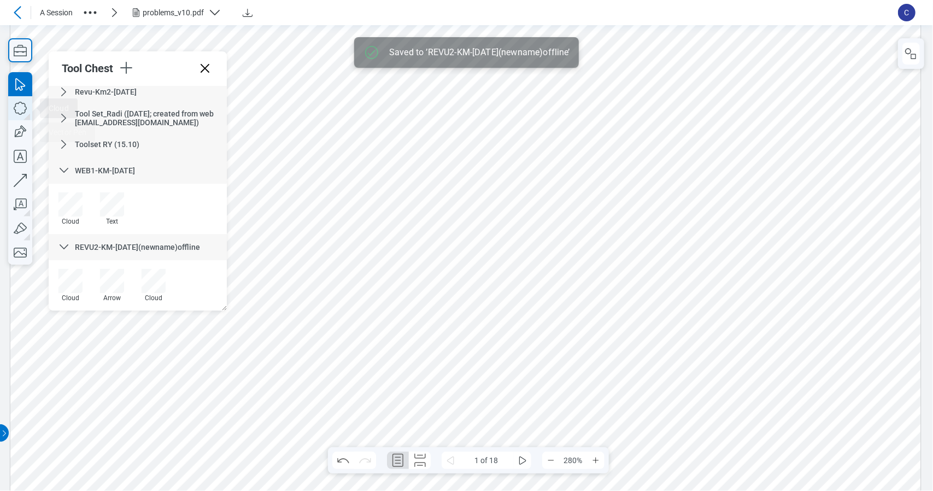
click at [21, 114] on icon "button" at bounding box center [20, 108] width 13 height 13
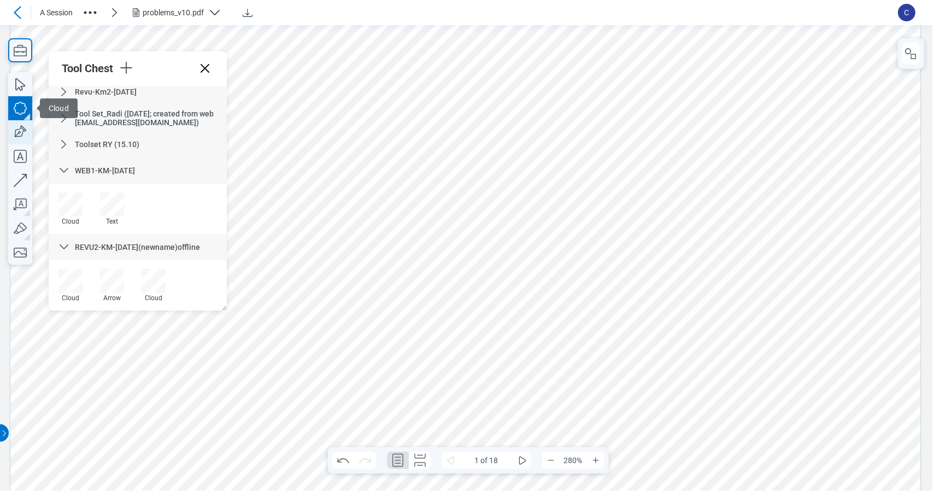
click at [26, 133] on icon "button" at bounding box center [20, 132] width 24 height 24
click at [707, 294] on div at bounding box center [465, 395] width 910 height 1288
drag, startPoint x: 619, startPoint y: 391, endPoint x: 744, endPoint y: 422, distance: 128.4
click at [621, 391] on div at bounding box center [465, 395] width 910 height 1288
drag, startPoint x: 756, startPoint y: 433, endPoint x: 749, endPoint y: 422, distance: 13.5
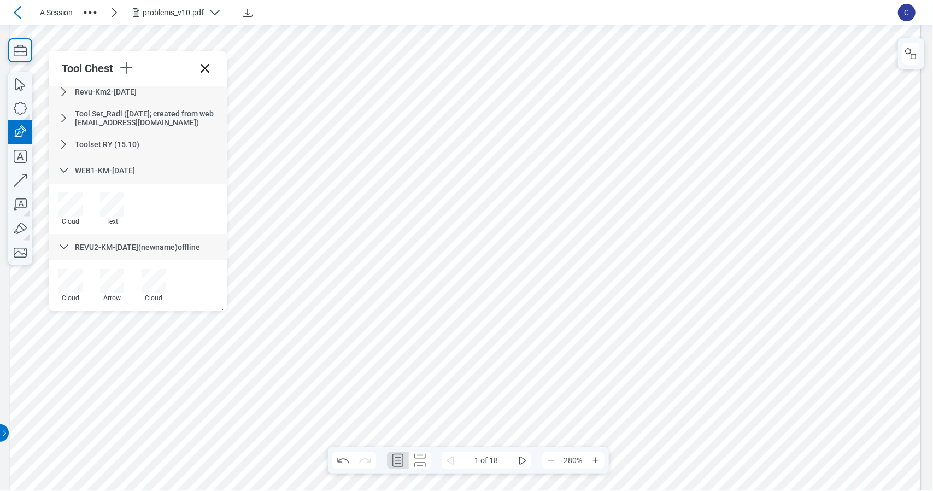
click at [756, 430] on div at bounding box center [465, 395] width 910 height 1288
click at [633, 305] on div at bounding box center [465, 395] width 910 height 1288
click at [705, 346] on div at bounding box center [465, 395] width 910 height 1288
click at [707, 296] on div at bounding box center [465, 395] width 910 height 1288
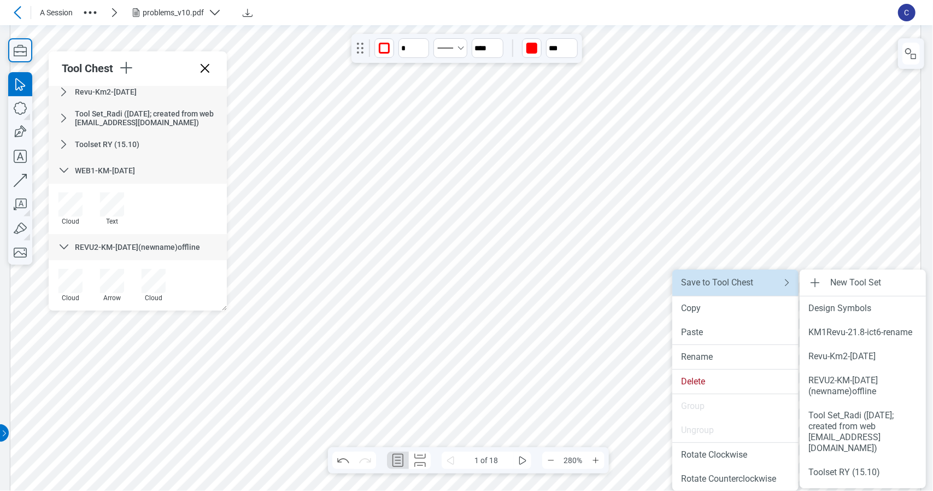
click at [726, 282] on div "Save to Tool Chest" at bounding box center [724, 282] width 87 height 11
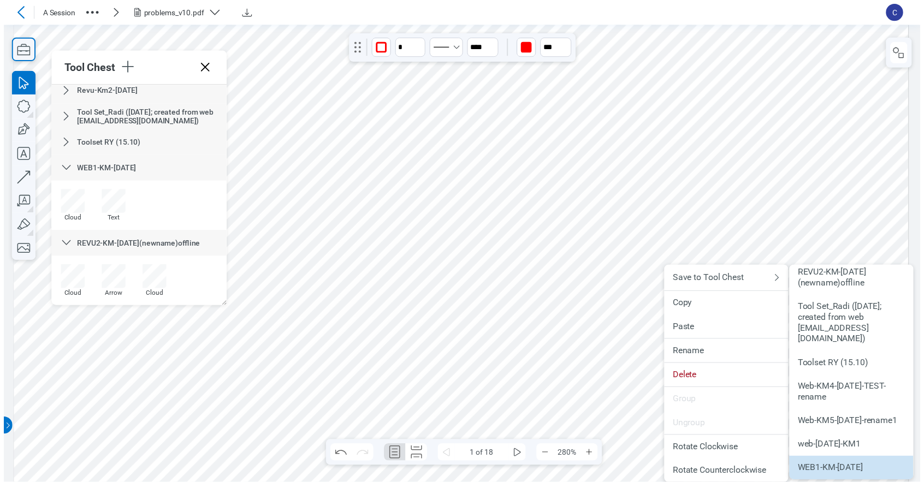
scroll to position [114, 0]
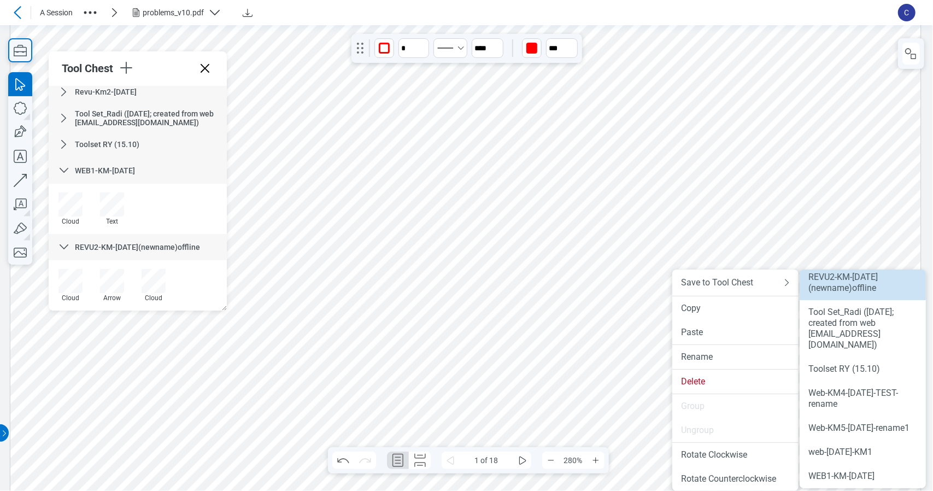
click at [851, 285] on div "REVU2-KM-oct15(newname)offline" at bounding box center [862, 283] width 109 height 22
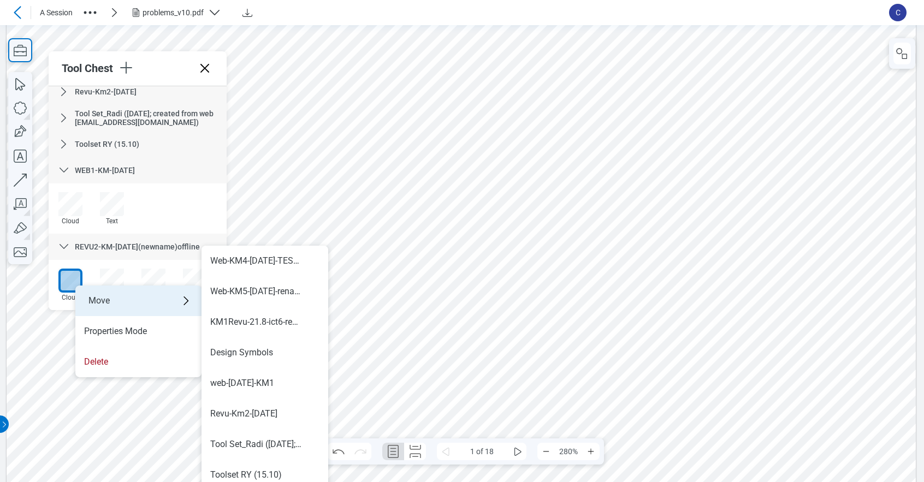
scroll to position [8, 0]
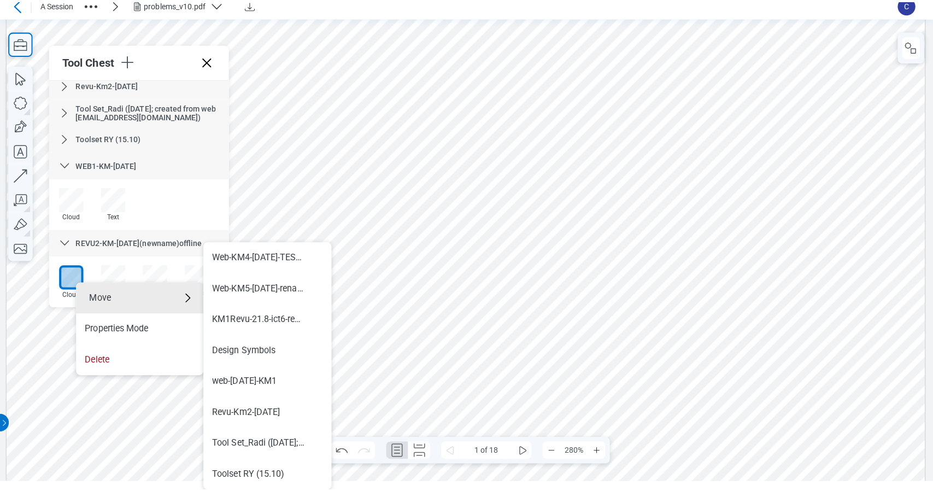
click at [155, 428] on div at bounding box center [462, 389] width 910 height 1288
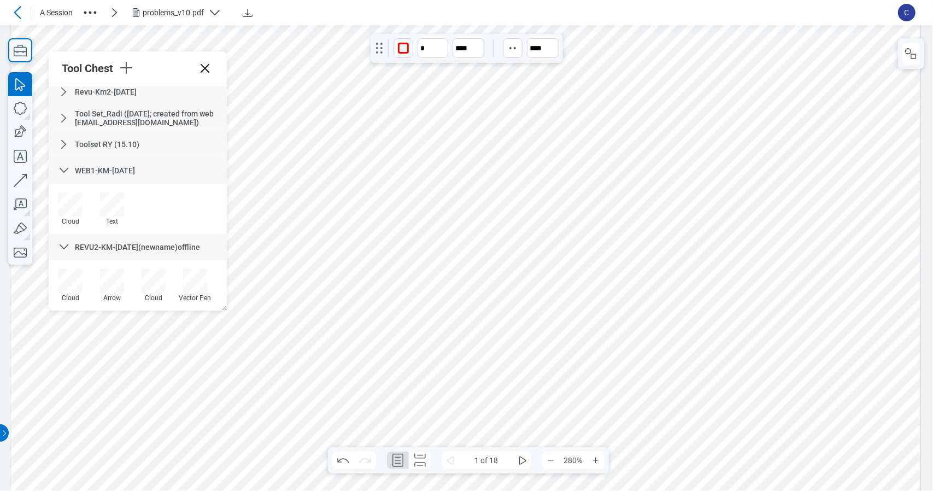
click at [675, 390] on div at bounding box center [465, 395] width 910 height 1288
drag, startPoint x: 674, startPoint y: 389, endPoint x: 709, endPoint y: 418, distance: 45.7
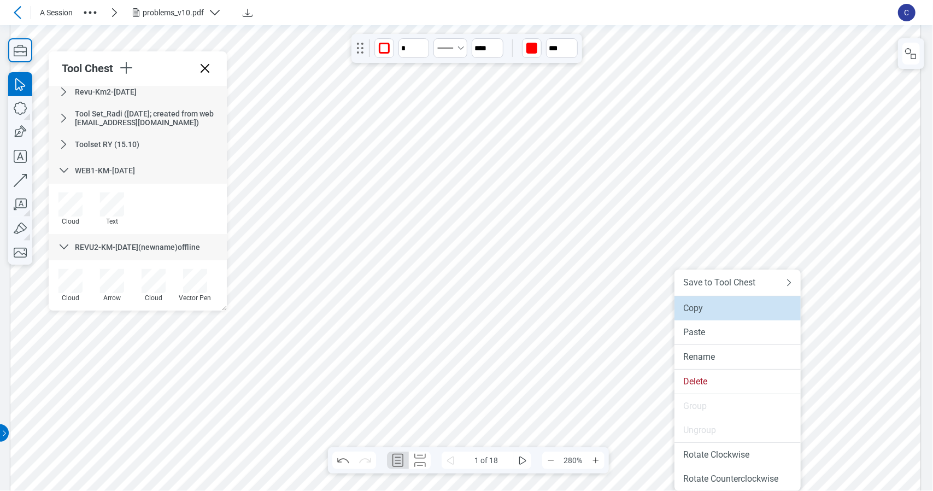
drag, startPoint x: 724, startPoint y: 308, endPoint x: 719, endPoint y: 285, distance: 24.0
click at [724, 308] on div "Copy" at bounding box center [737, 308] width 109 height 11
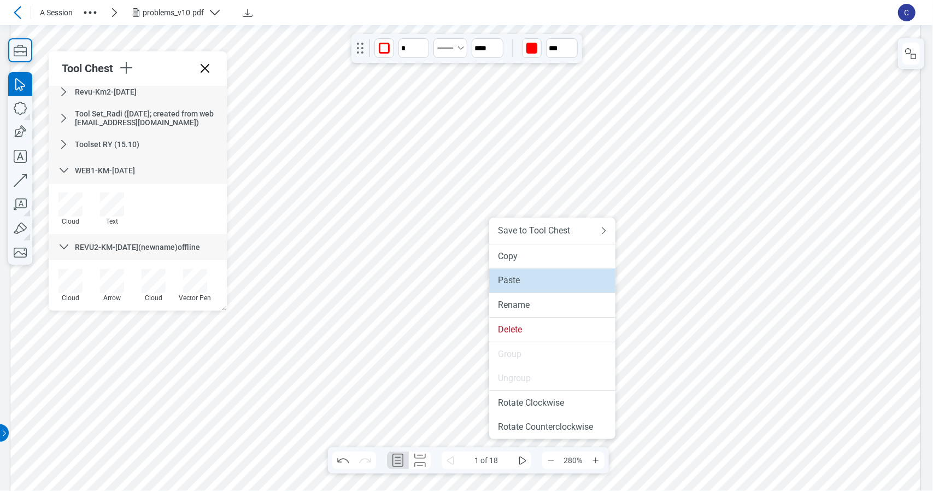
click at [509, 274] on li "Paste" at bounding box center [552, 280] width 126 height 24
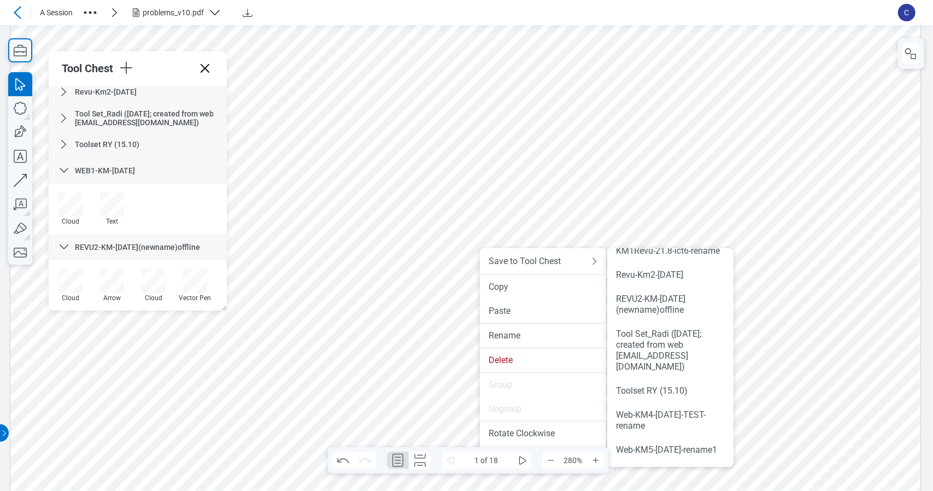
scroll to position [60, 0]
drag, startPoint x: 630, startPoint y: 305, endPoint x: 668, endPoint y: 321, distance: 40.9
click at [668, 316] on div "REVU2-KM-oct15(newname)offline" at bounding box center [670, 305] width 109 height 22
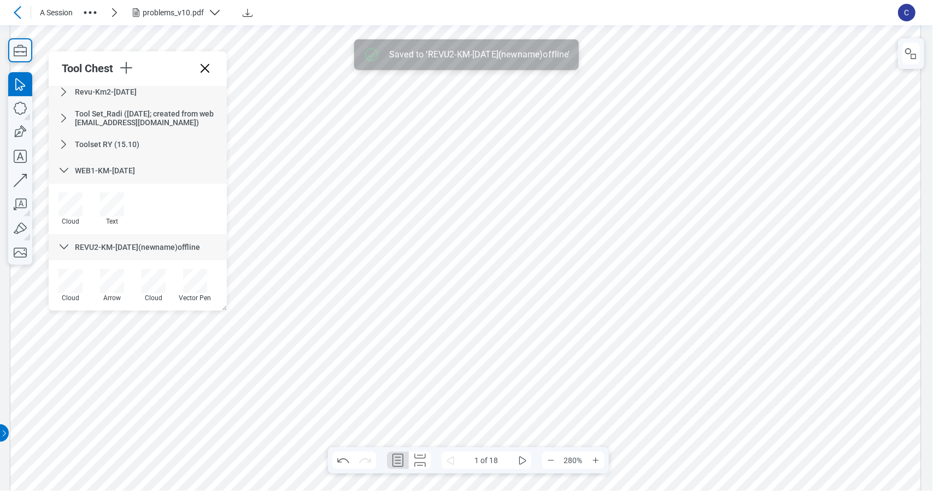
scroll to position [180, 0]
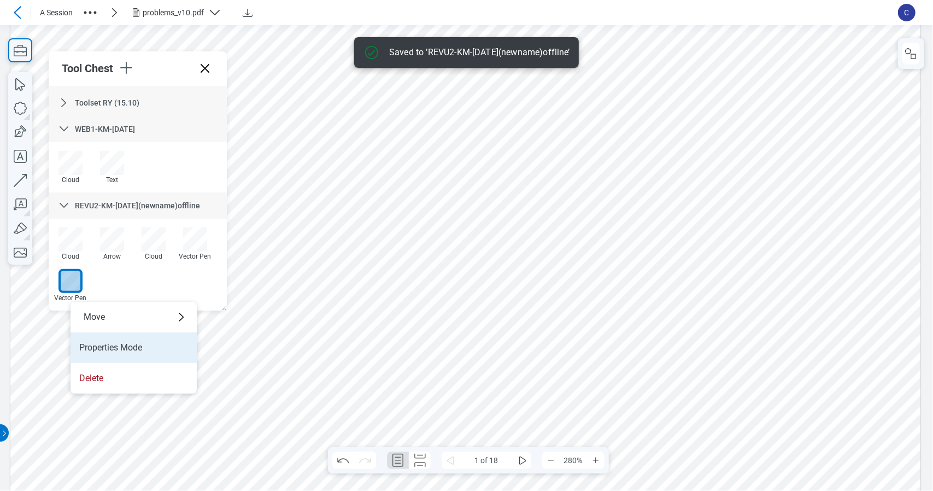
click at [110, 344] on li "Properties Mode" at bounding box center [133, 347] width 126 height 31
click at [132, 386] on div at bounding box center [465, 395] width 910 height 1288
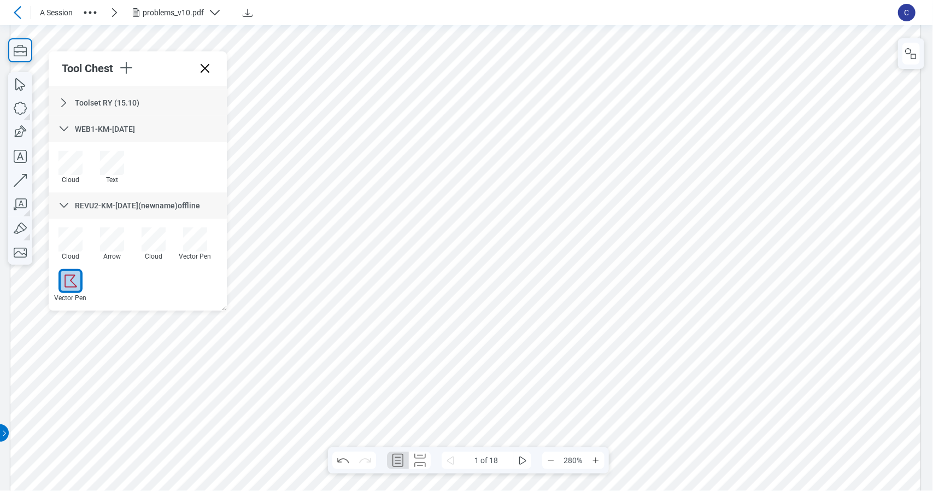
click at [530, 412] on div at bounding box center [465, 395] width 910 height 1288
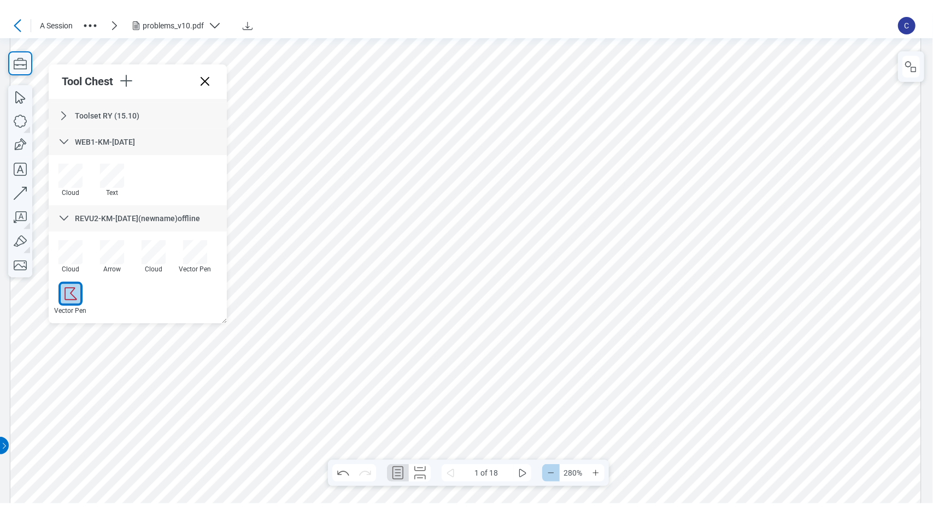
scroll to position [0, 0]
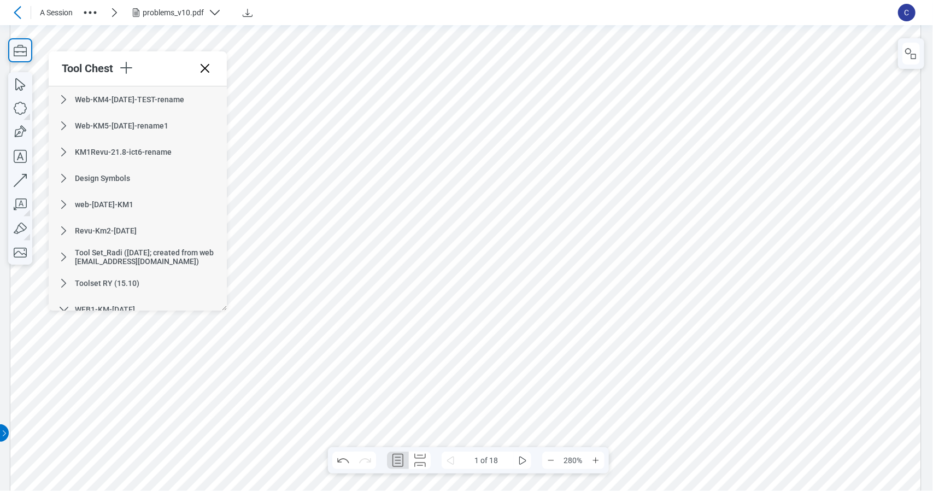
click at [491, 423] on div at bounding box center [465, 395] width 910 height 1288
click at [515, 432] on div at bounding box center [465, 395] width 910 height 1288
click at [549, 428] on div at bounding box center [465, 395] width 910 height 1288
